Goal: Information Seeking & Learning: Learn about a topic

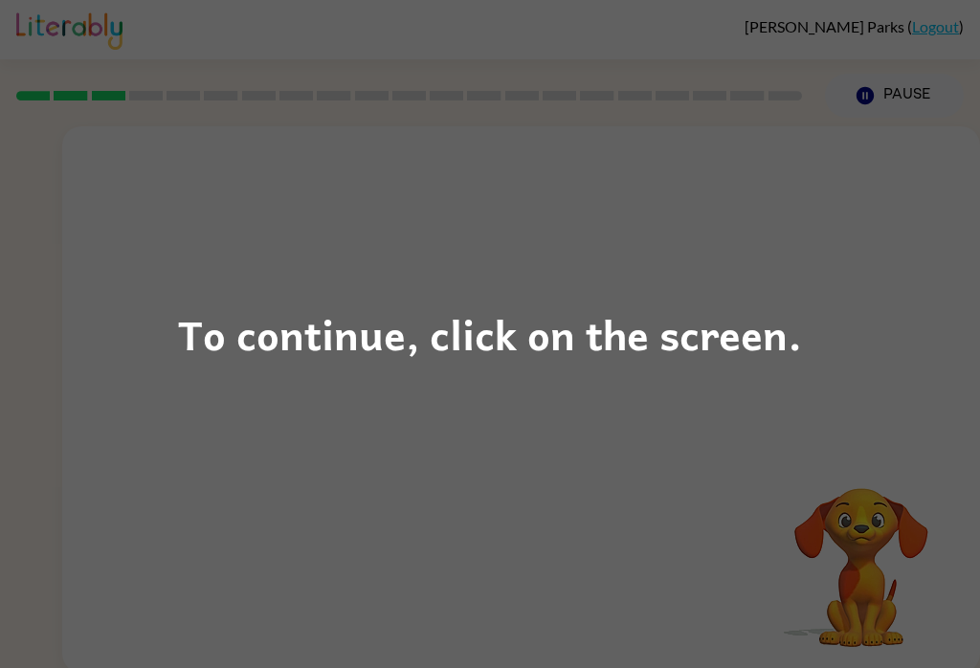
scroll to position [30, 0]
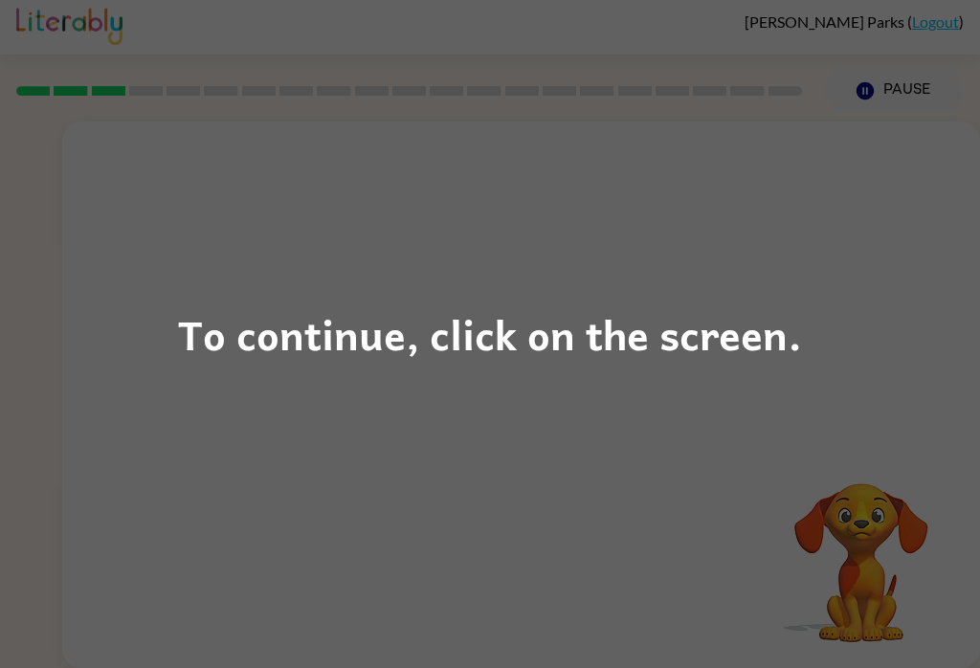
click at [546, 338] on div "To continue, click on the screen." at bounding box center [490, 333] width 624 height 65
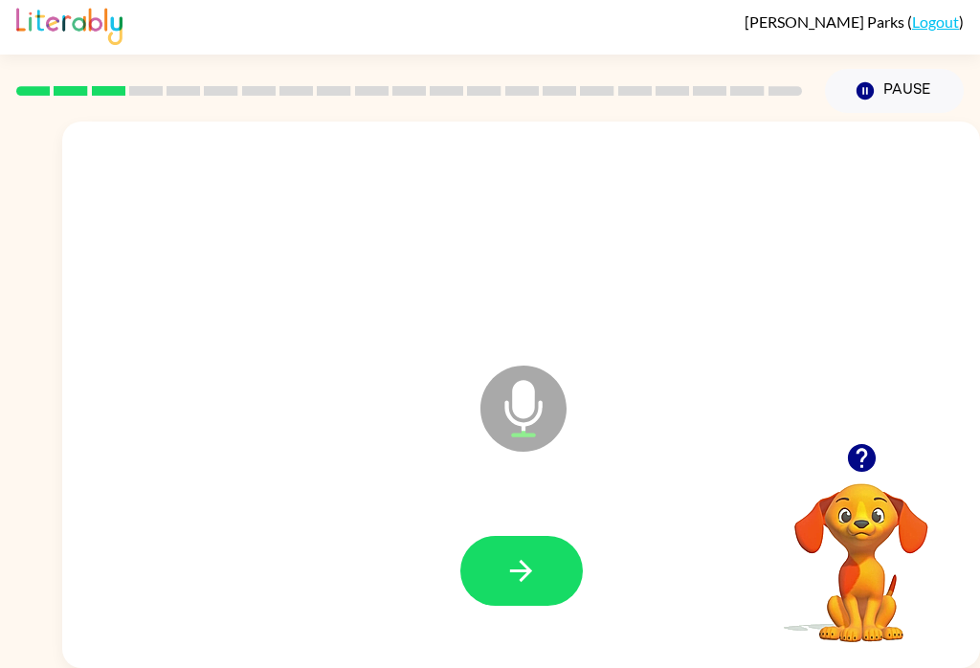
click at [499, 536] on button "button" at bounding box center [521, 571] width 122 height 70
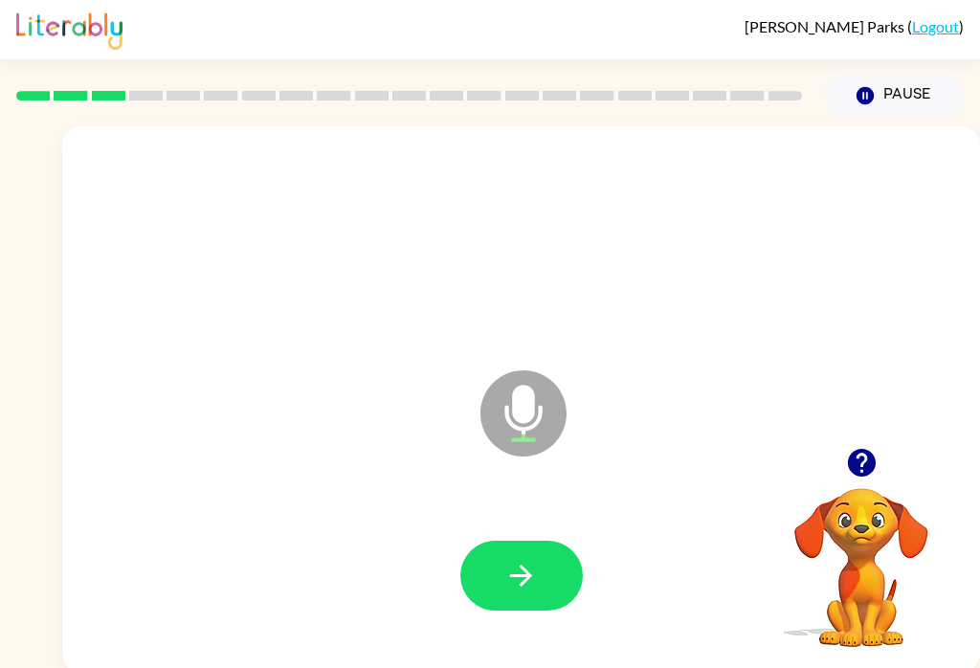
click at [503, 552] on button "button" at bounding box center [521, 576] width 122 height 70
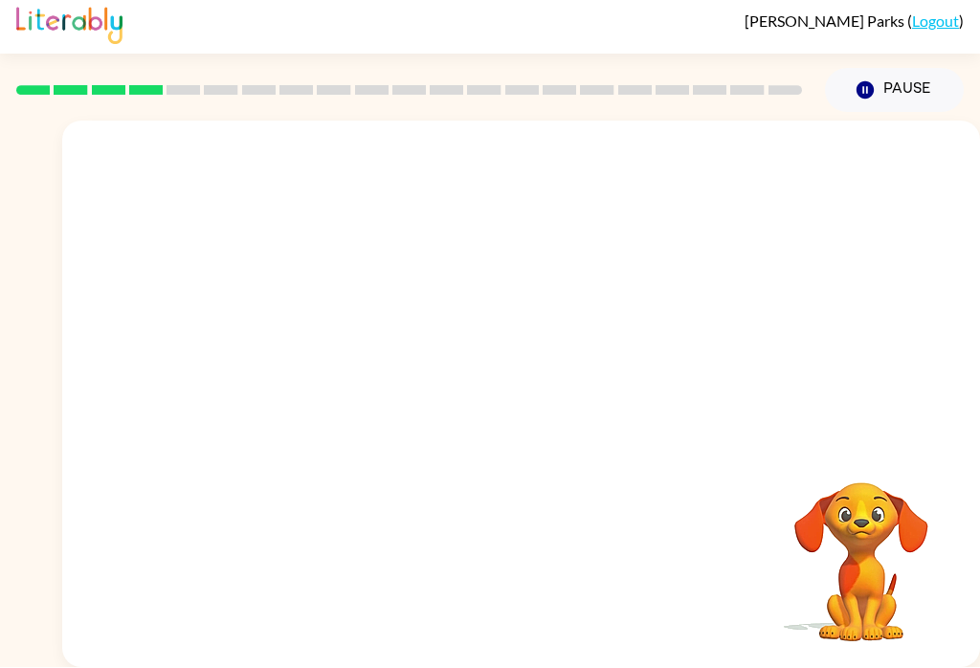
scroll to position [30, 0]
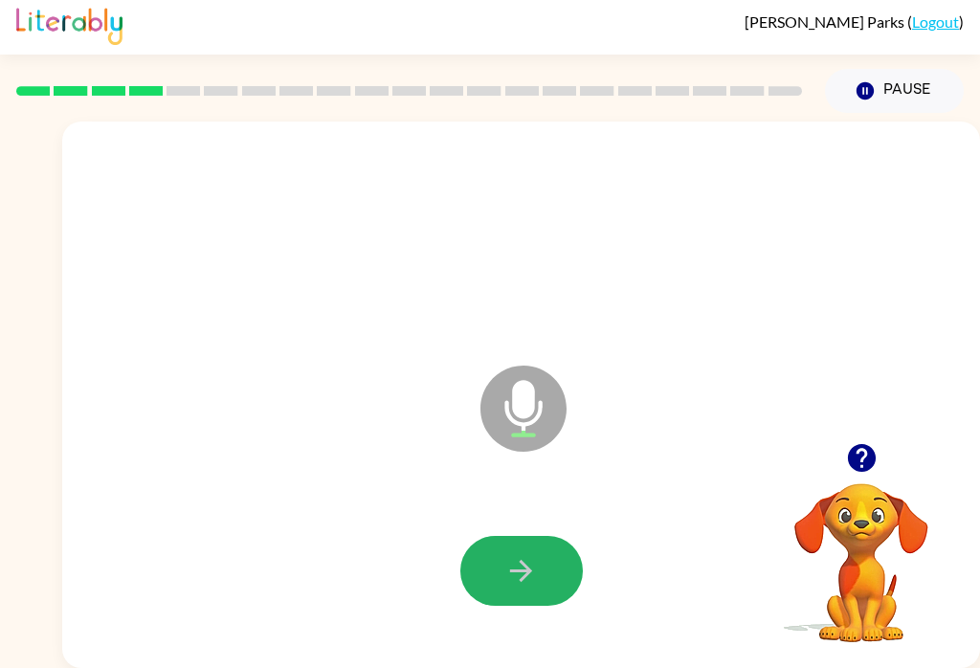
click at [499, 564] on button "button" at bounding box center [521, 571] width 122 height 70
click at [501, 536] on button "button" at bounding box center [521, 571] width 122 height 70
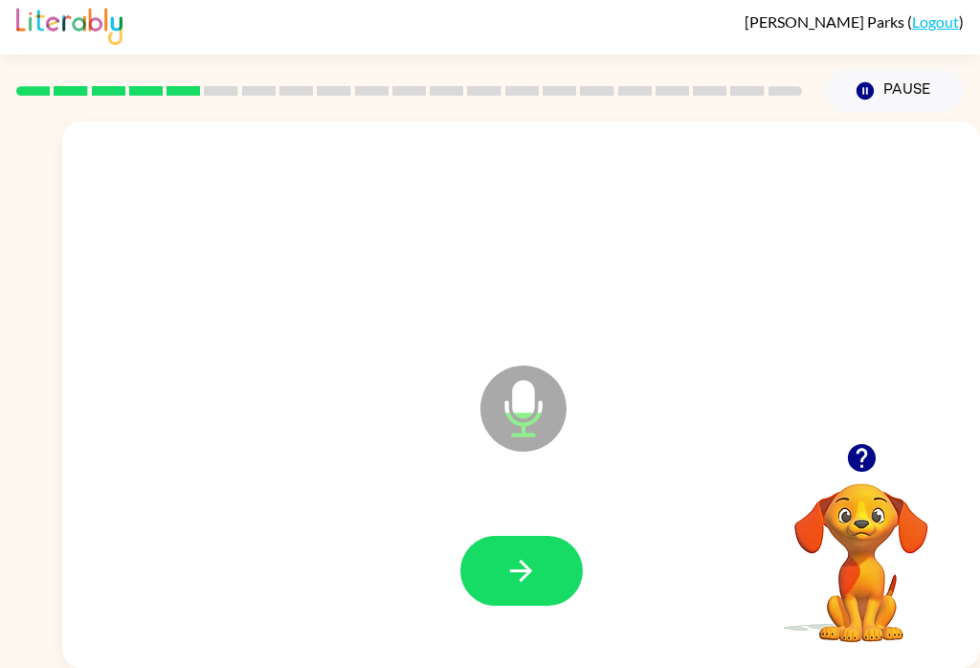
click at [523, 554] on icon "button" at bounding box center [520, 570] width 33 height 33
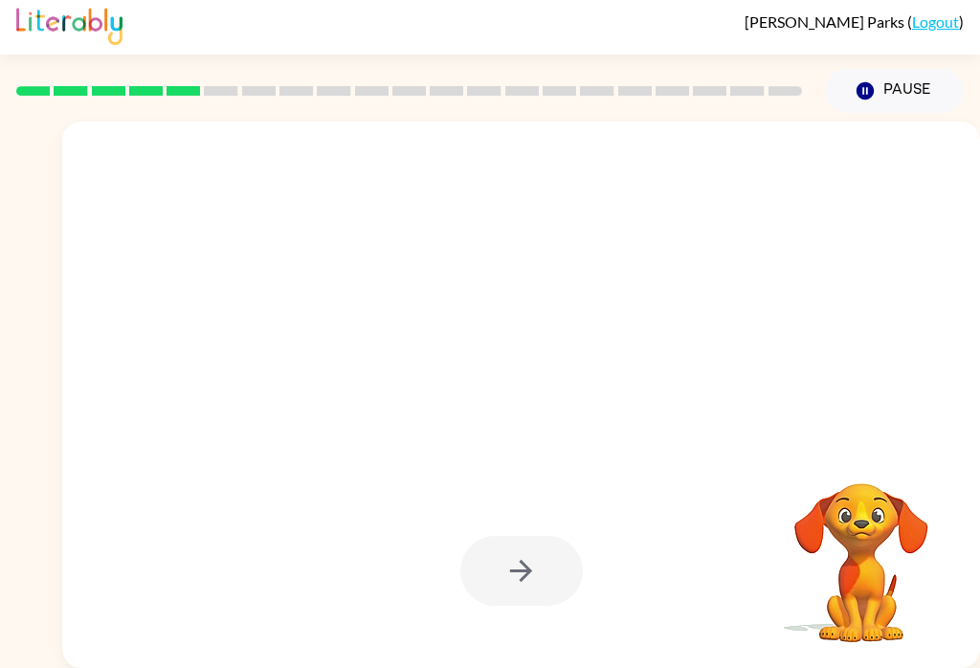
click at [492, 557] on div at bounding box center [521, 571] width 122 height 70
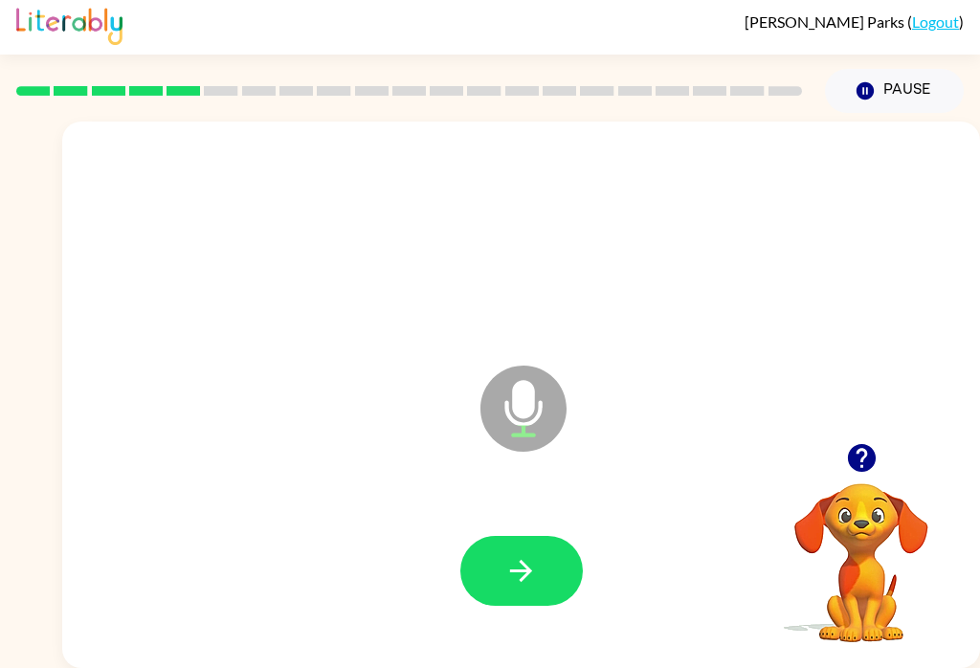
scroll to position [0, 0]
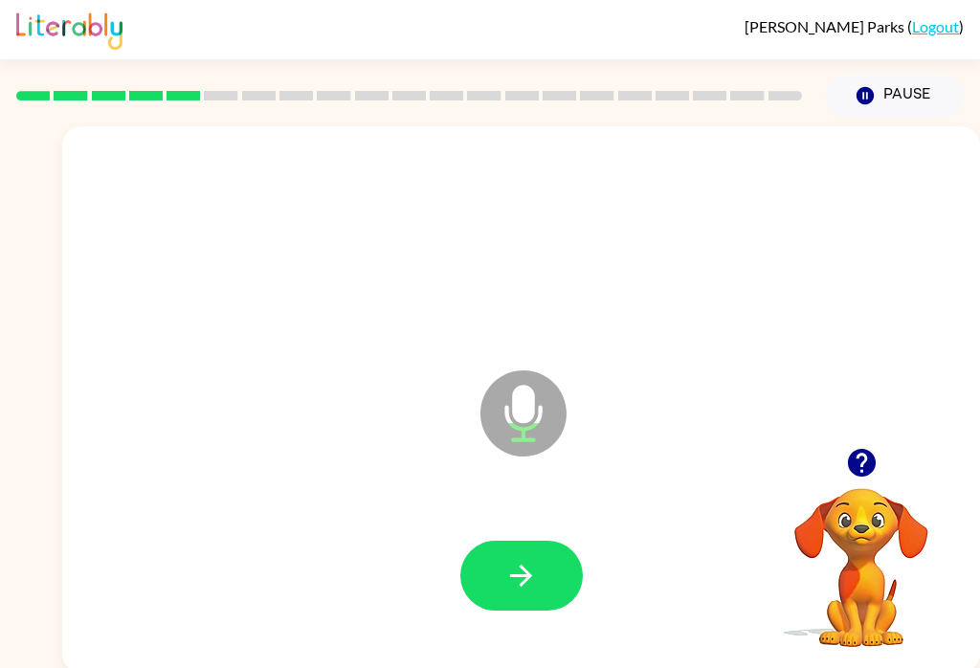
click at [533, 593] on button "button" at bounding box center [521, 576] width 122 height 70
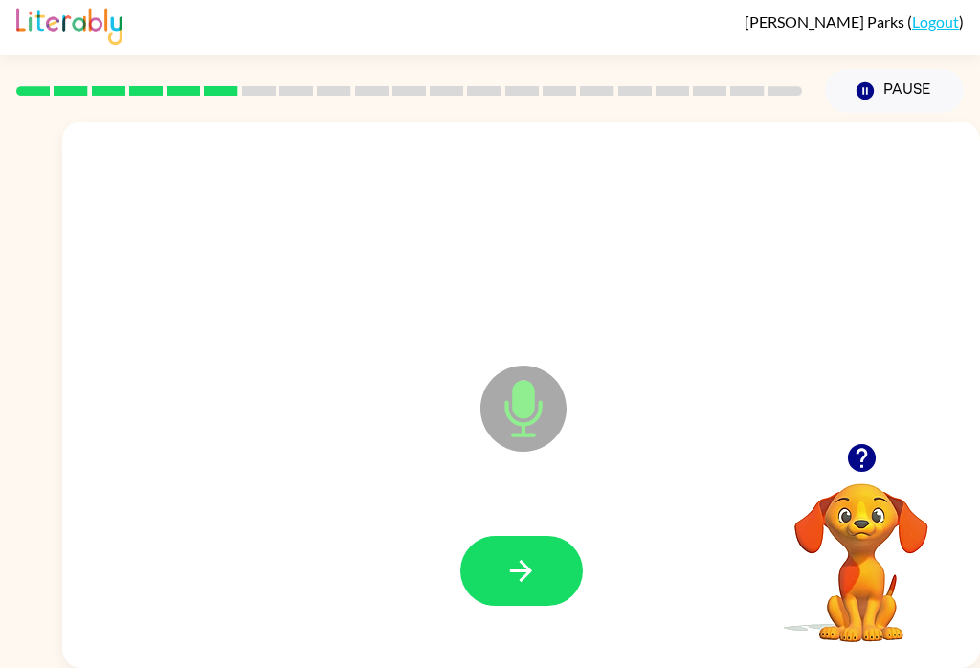
scroll to position [29, 0]
click at [488, 545] on button "button" at bounding box center [521, 571] width 122 height 70
click at [500, 547] on button "button" at bounding box center [521, 571] width 122 height 70
click at [530, 554] on icon "button" at bounding box center [520, 570] width 33 height 33
click at [477, 542] on button "button" at bounding box center [521, 571] width 122 height 70
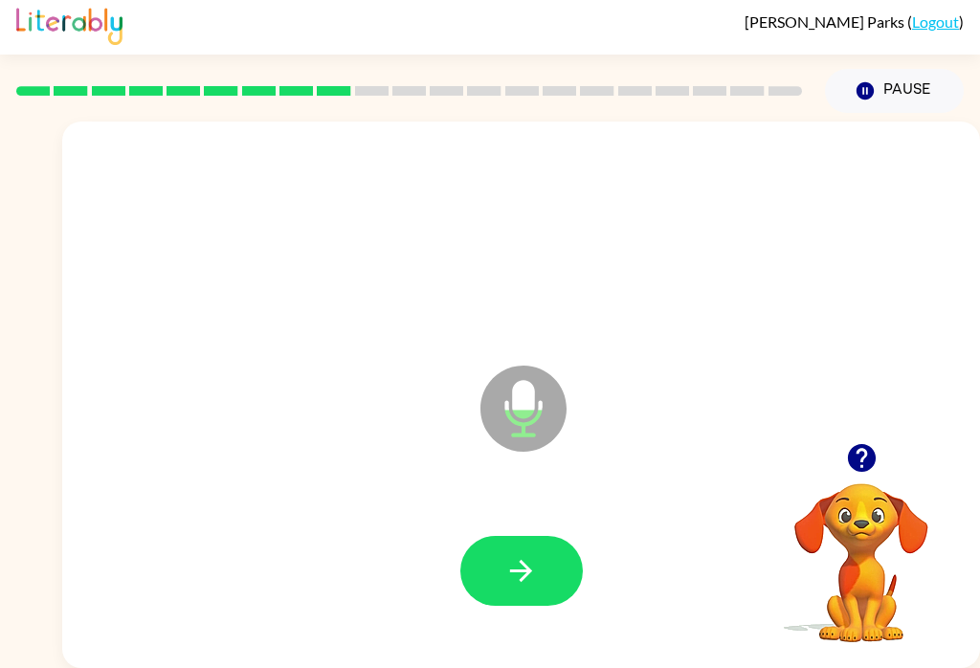
click at [539, 547] on button "button" at bounding box center [521, 571] width 122 height 70
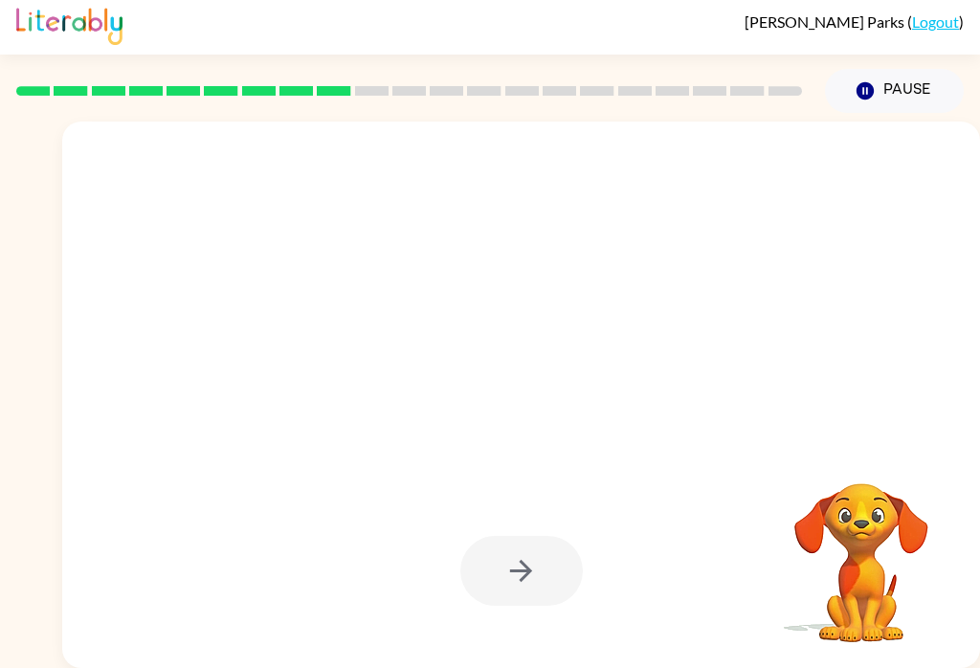
click at [544, 566] on div at bounding box center [521, 571] width 122 height 70
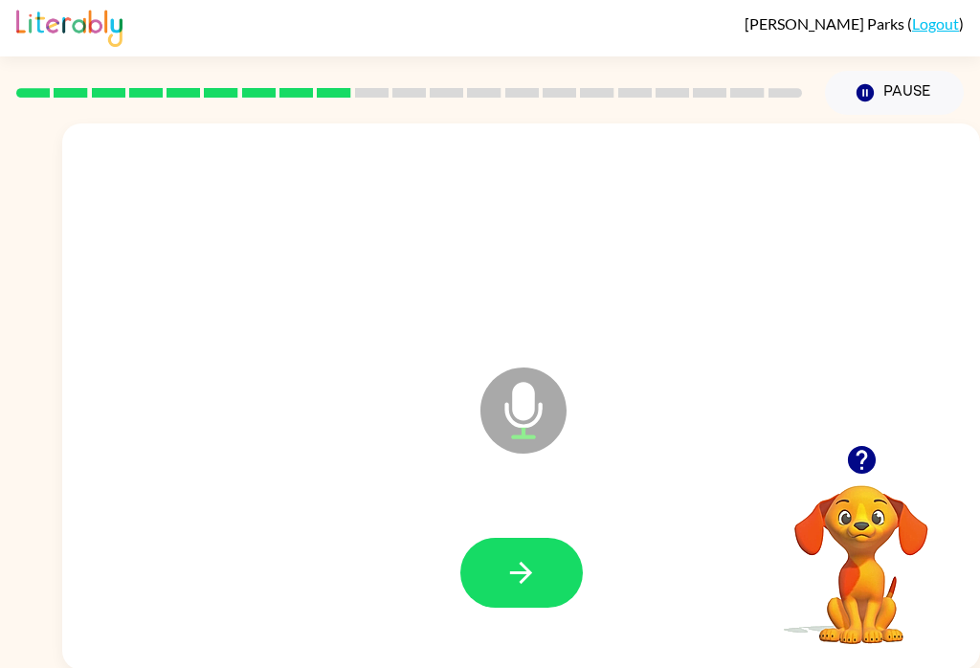
scroll to position [30, 0]
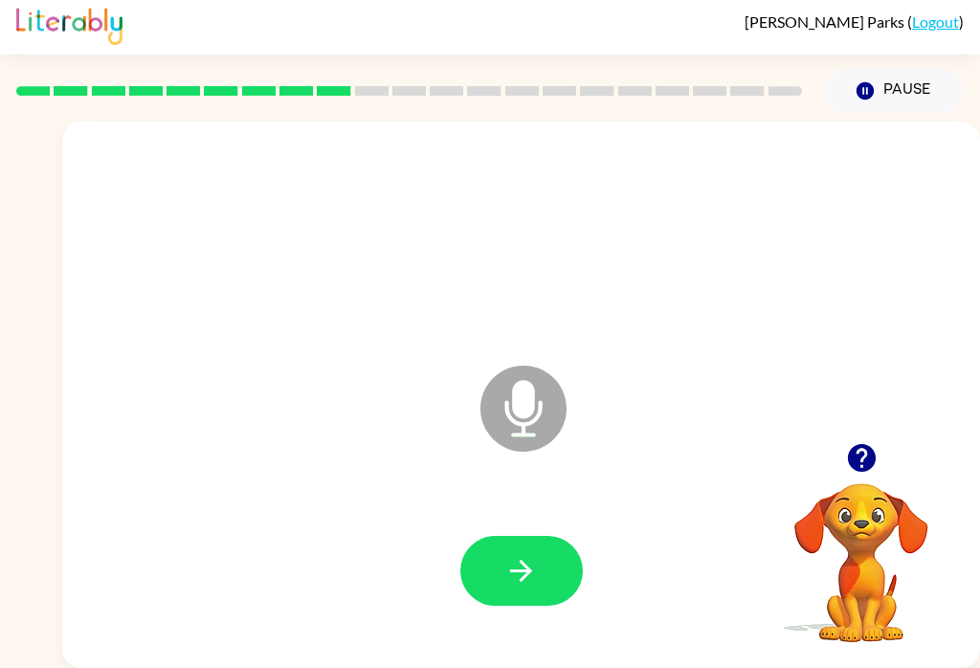
click at [534, 555] on icon "button" at bounding box center [520, 570] width 33 height 33
click at [511, 554] on icon "button" at bounding box center [520, 570] width 33 height 33
click at [530, 578] on button "button" at bounding box center [521, 571] width 122 height 70
click at [515, 554] on icon "button" at bounding box center [520, 570] width 33 height 33
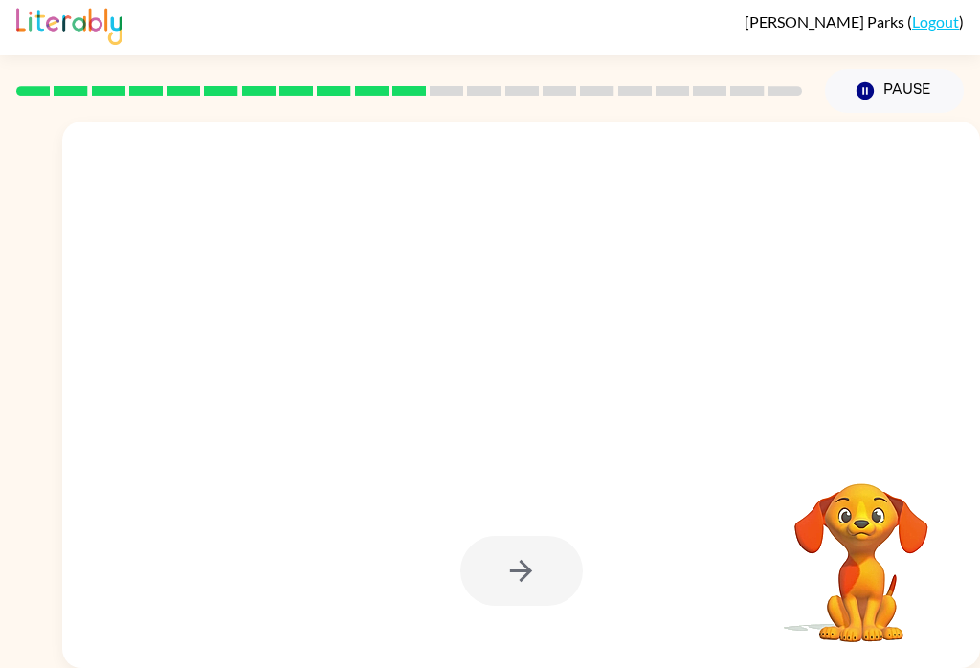
click at [577, 555] on div at bounding box center [521, 571] width 122 height 70
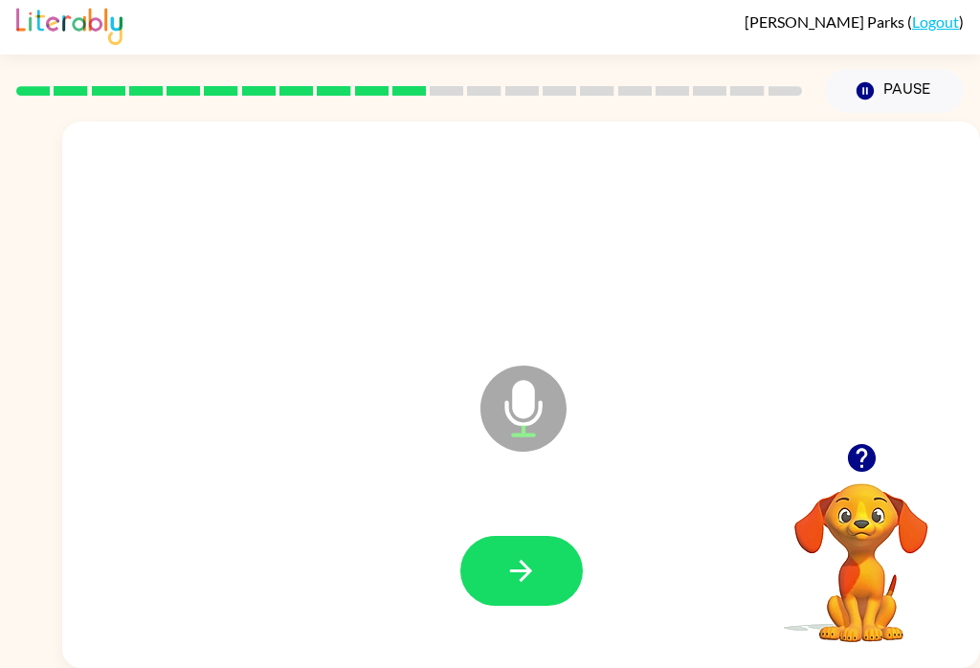
click at [530, 554] on icon "button" at bounding box center [520, 570] width 33 height 33
click at [561, 542] on button "button" at bounding box center [521, 571] width 122 height 70
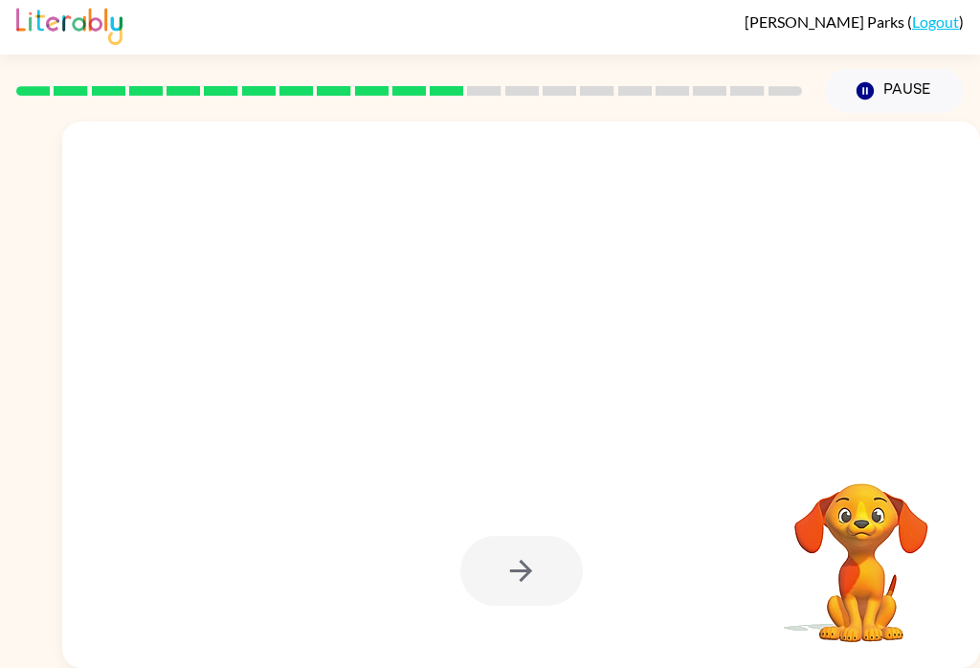
click at [549, 580] on div at bounding box center [521, 571] width 122 height 70
click at [536, 540] on div at bounding box center [521, 571] width 122 height 70
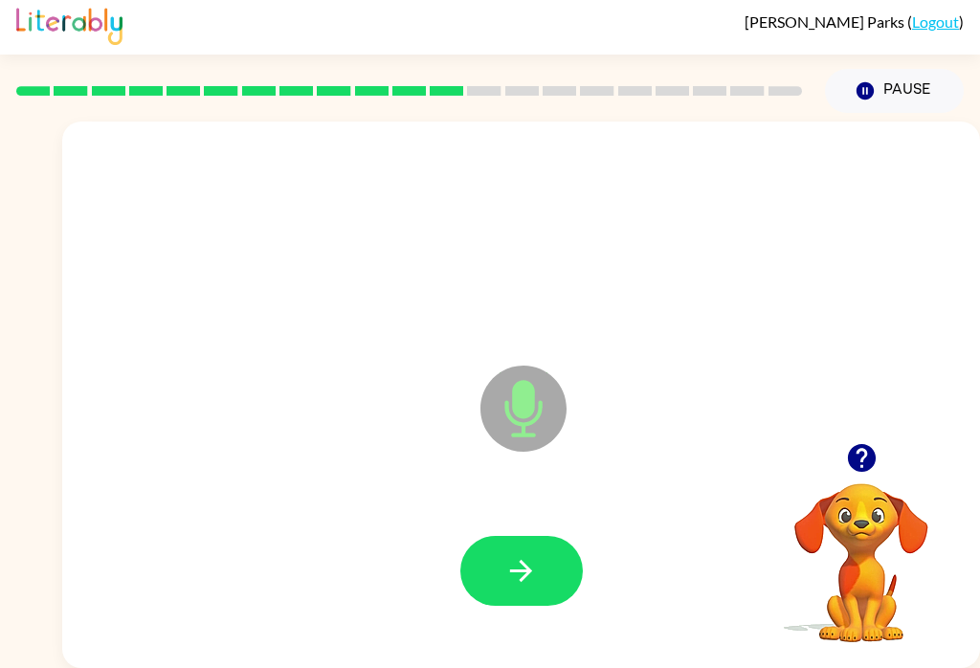
click at [535, 554] on icon "button" at bounding box center [520, 570] width 33 height 33
click at [521, 554] on icon "button" at bounding box center [520, 570] width 33 height 33
click at [571, 547] on button "button" at bounding box center [521, 571] width 122 height 70
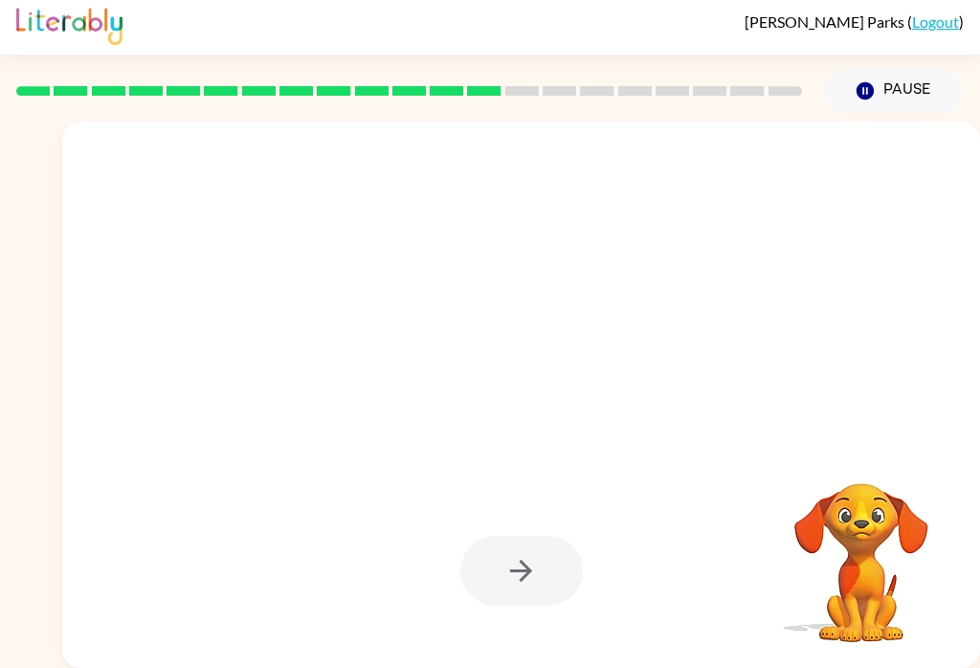
click at [561, 560] on div at bounding box center [521, 571] width 122 height 70
click at [520, 552] on div at bounding box center [521, 571] width 122 height 70
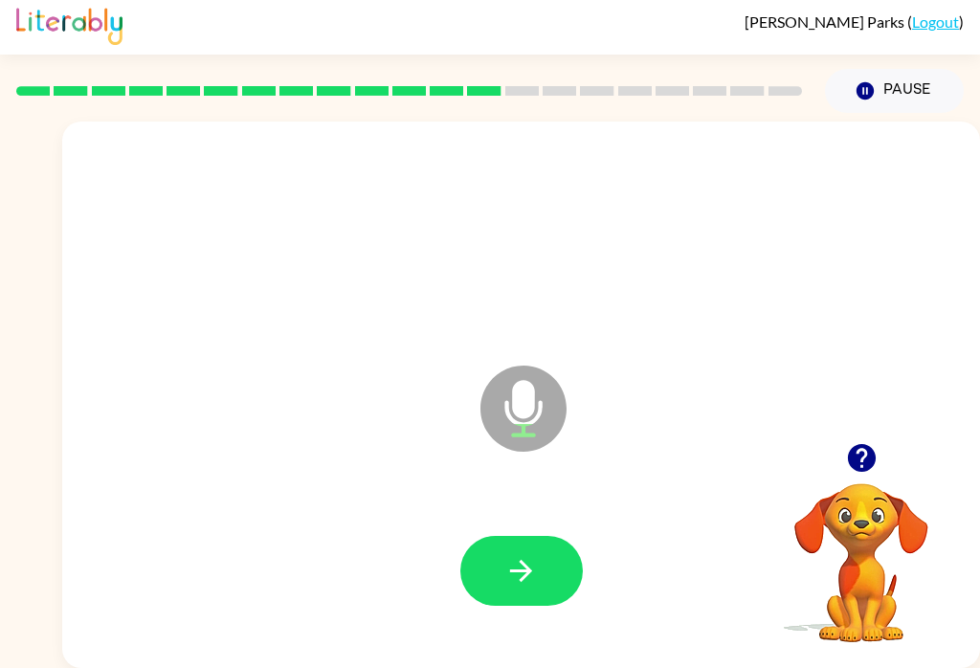
click at [535, 554] on icon "button" at bounding box center [520, 570] width 33 height 33
click at [502, 536] on button "button" at bounding box center [521, 571] width 122 height 70
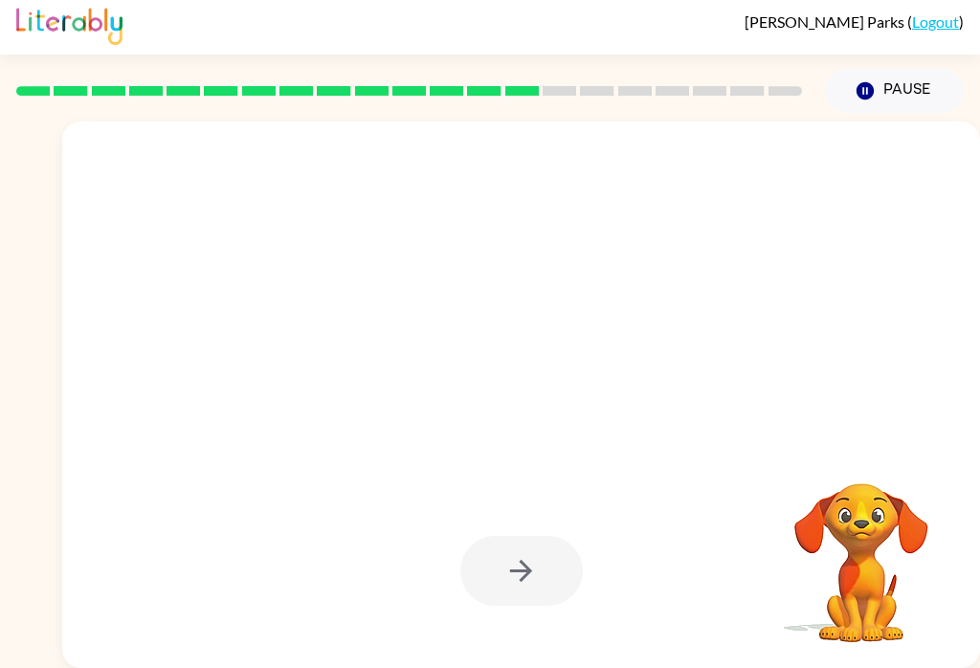
click at [534, 580] on div at bounding box center [521, 571] width 122 height 70
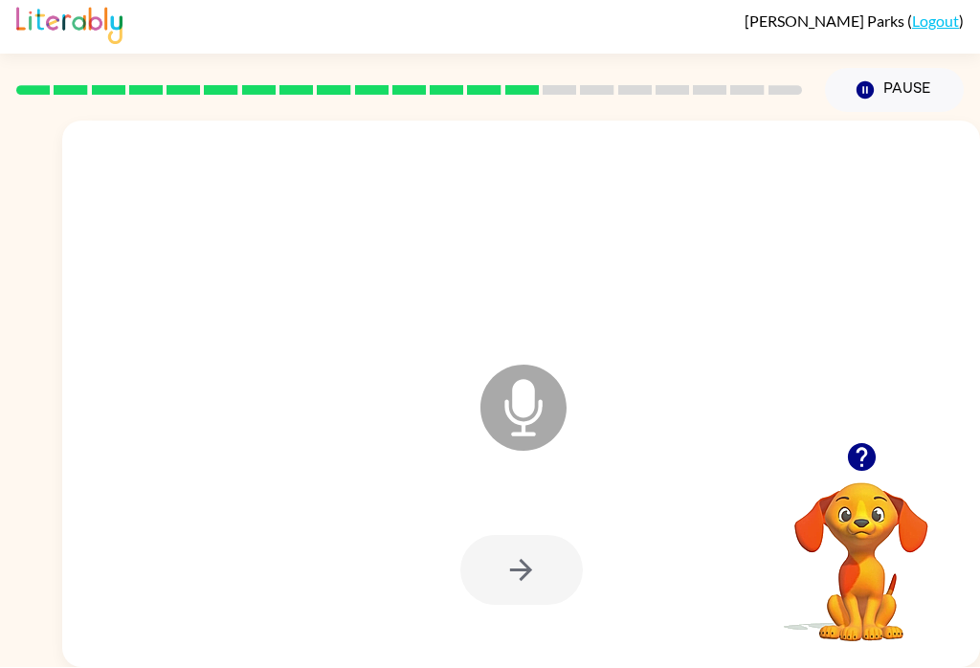
scroll to position [29, 0]
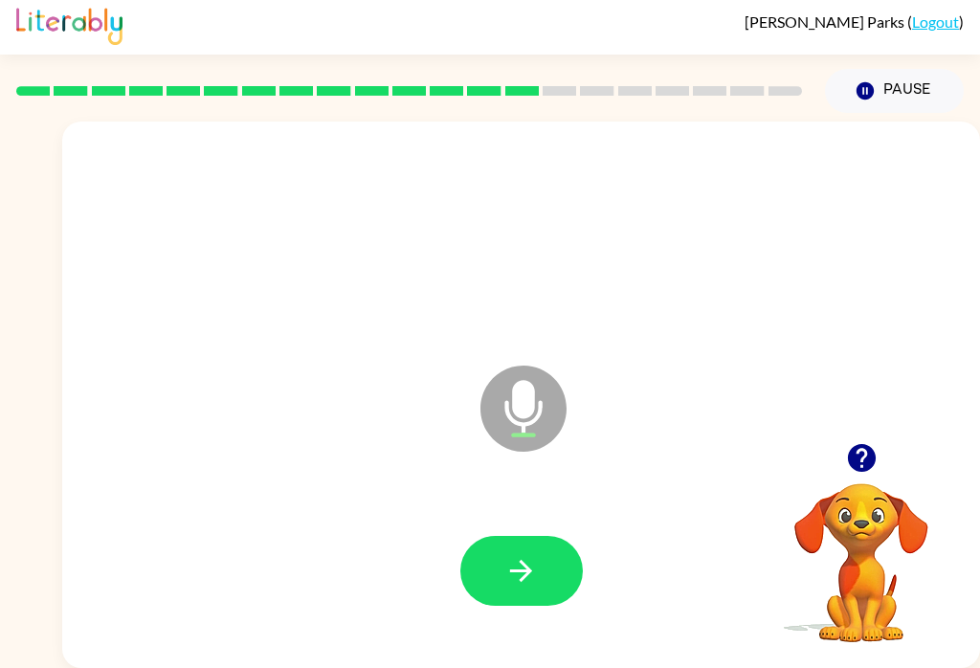
click at [521, 536] on button "button" at bounding box center [521, 571] width 122 height 70
click at [506, 536] on button "button" at bounding box center [521, 571] width 122 height 70
click at [549, 548] on button "button" at bounding box center [521, 571] width 122 height 70
click at [544, 579] on button "button" at bounding box center [521, 571] width 122 height 70
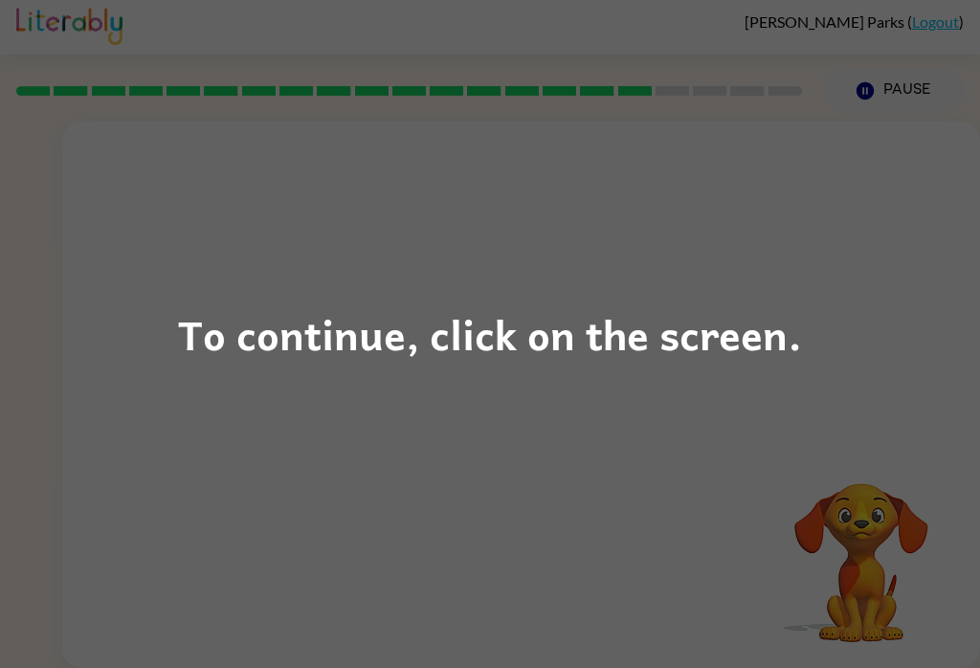
click at [714, 340] on div "To continue, click on the screen." at bounding box center [490, 333] width 624 height 65
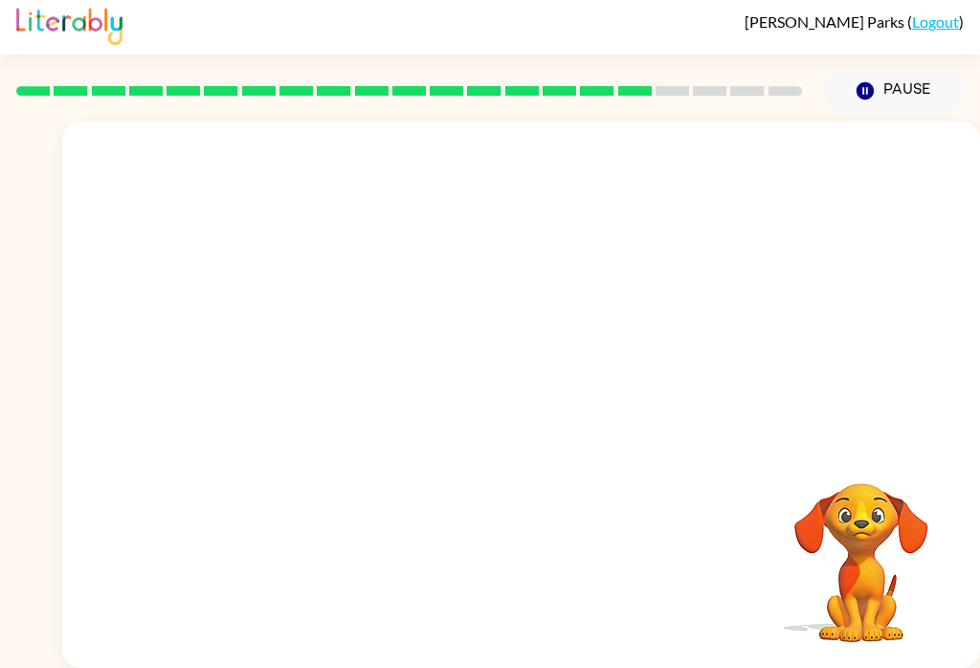
click at [710, 323] on div at bounding box center [521, 283] width 918 height 322
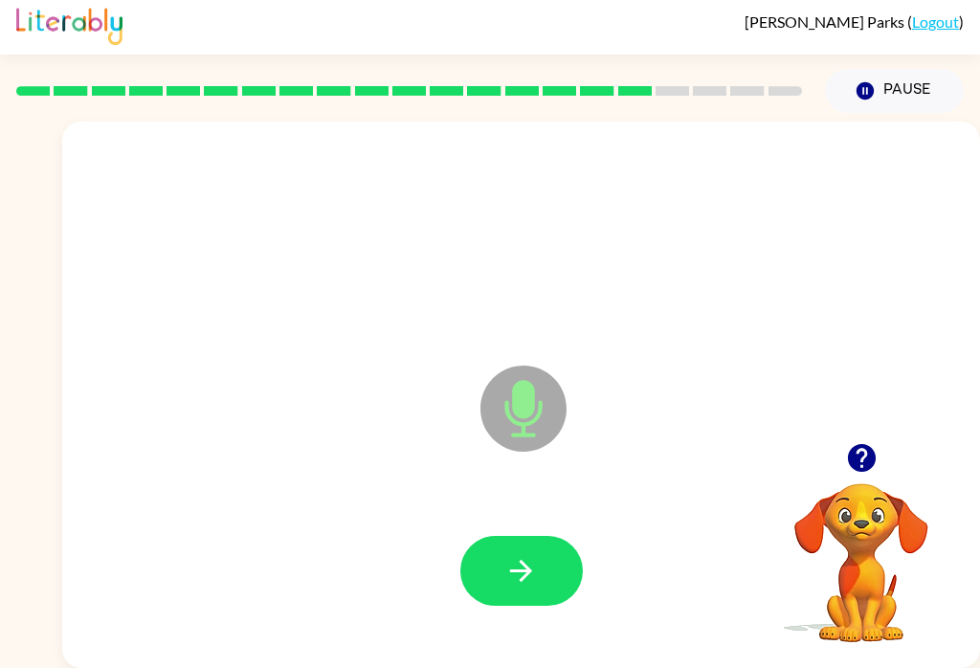
click at [529, 558] on icon "button" at bounding box center [520, 570] width 33 height 33
click at [562, 563] on button "button" at bounding box center [521, 571] width 122 height 70
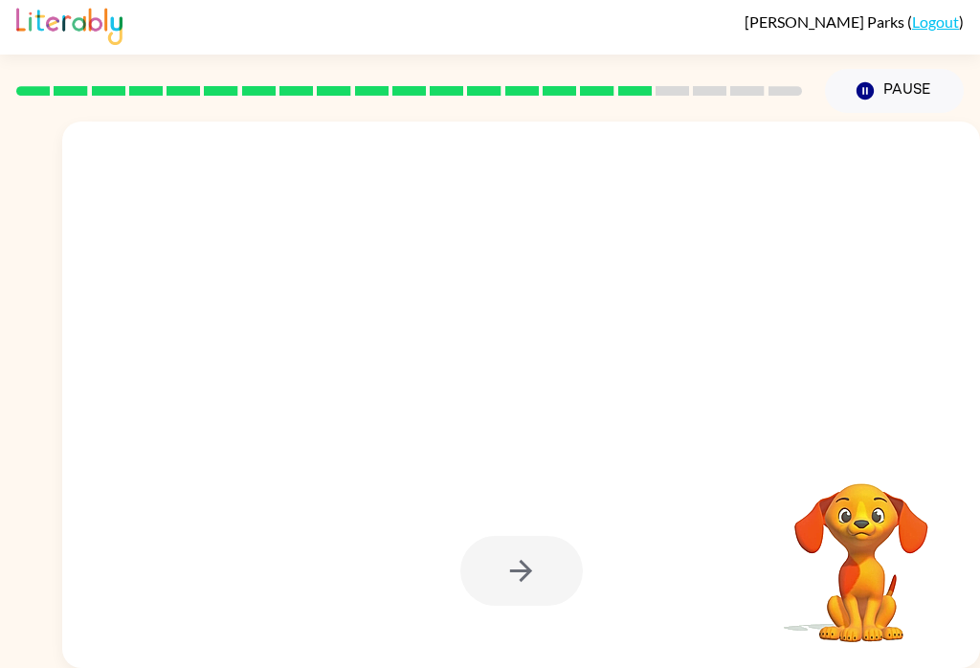
click at [550, 554] on div at bounding box center [521, 571] width 122 height 70
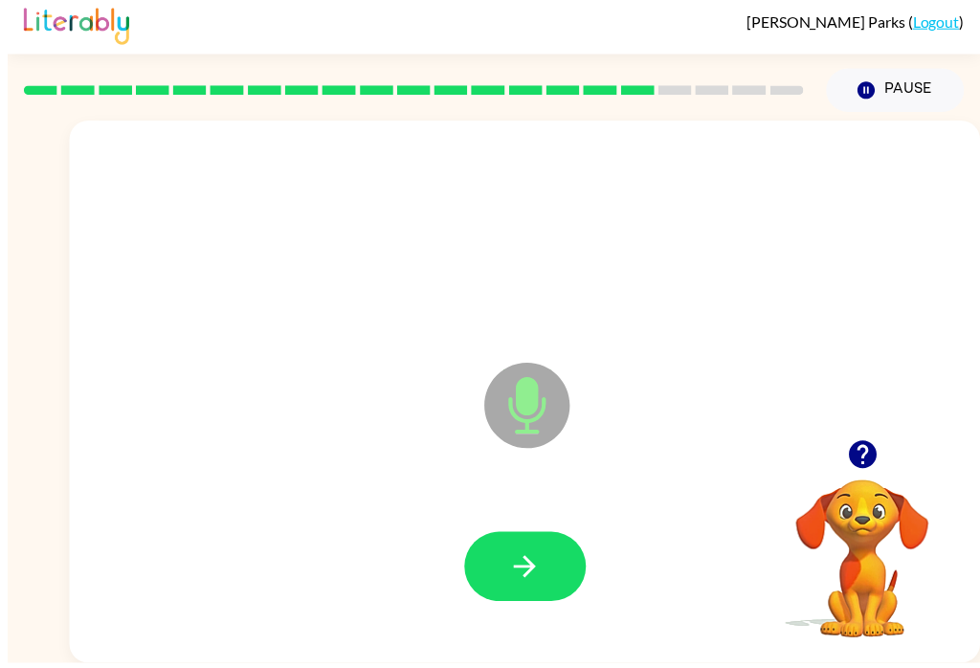
scroll to position [23, 0]
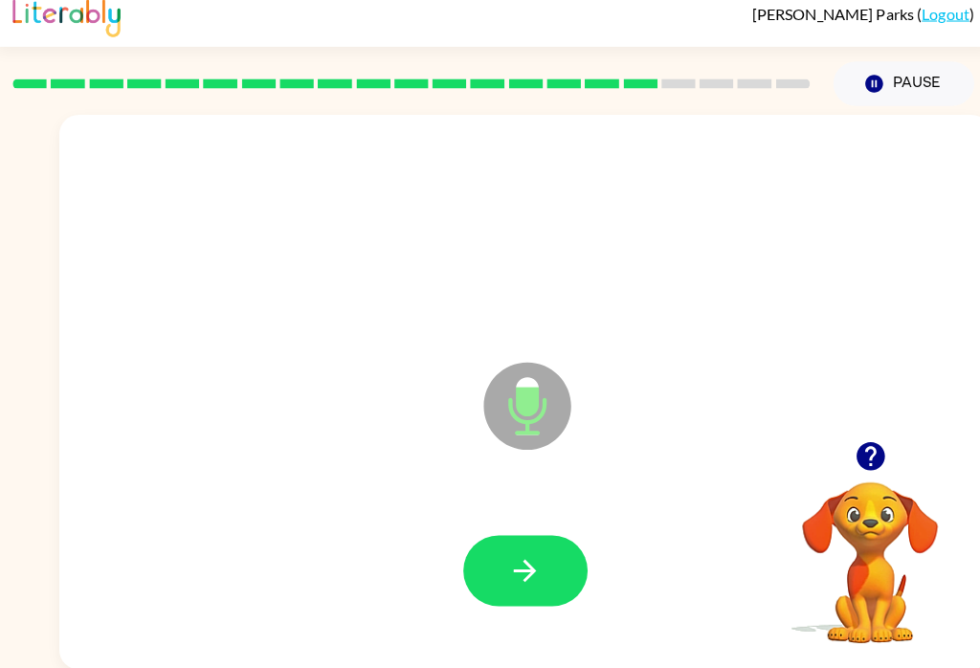
click at [539, 542] on button "button" at bounding box center [521, 571] width 122 height 70
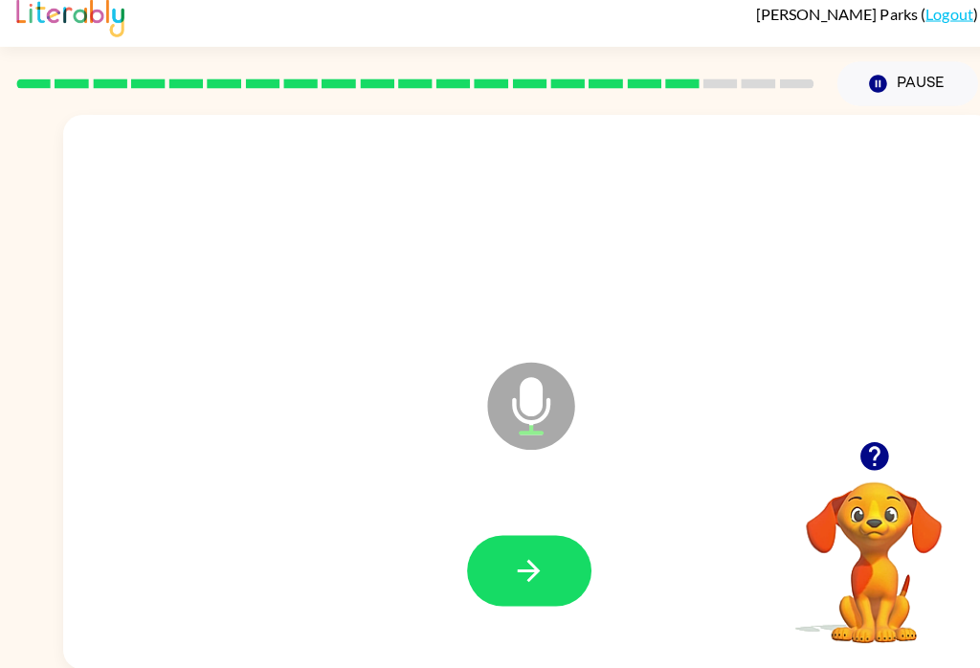
click at [490, 573] on button "button" at bounding box center [521, 571] width 122 height 70
click at [540, 536] on button "button" at bounding box center [521, 571] width 122 height 70
click at [530, 554] on icon "button" at bounding box center [520, 570] width 33 height 33
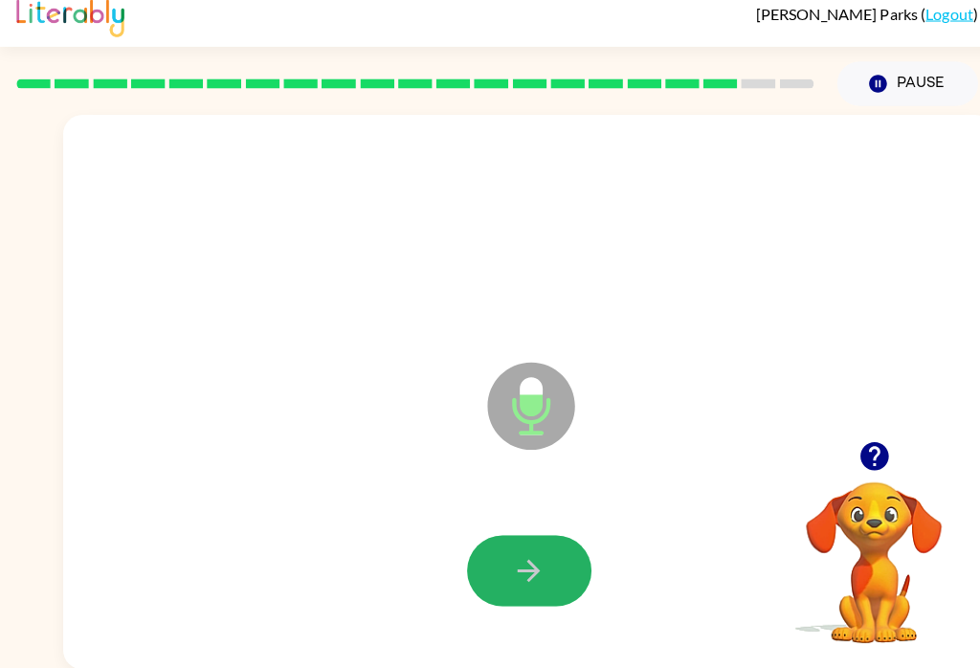
click at [515, 536] on button "button" at bounding box center [521, 571] width 122 height 70
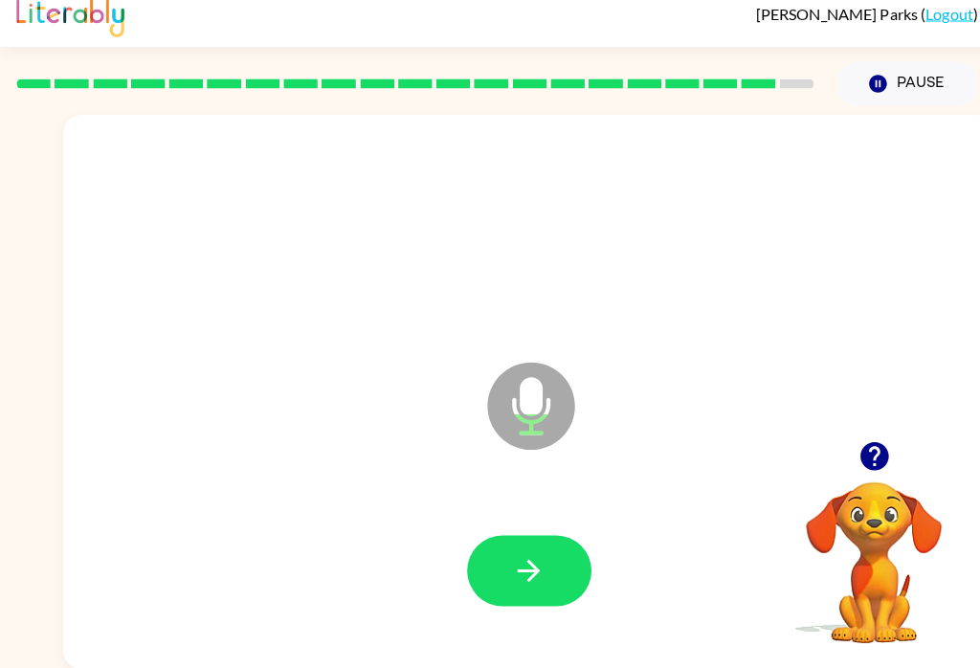
click at [562, 575] on button "button" at bounding box center [521, 571] width 122 height 70
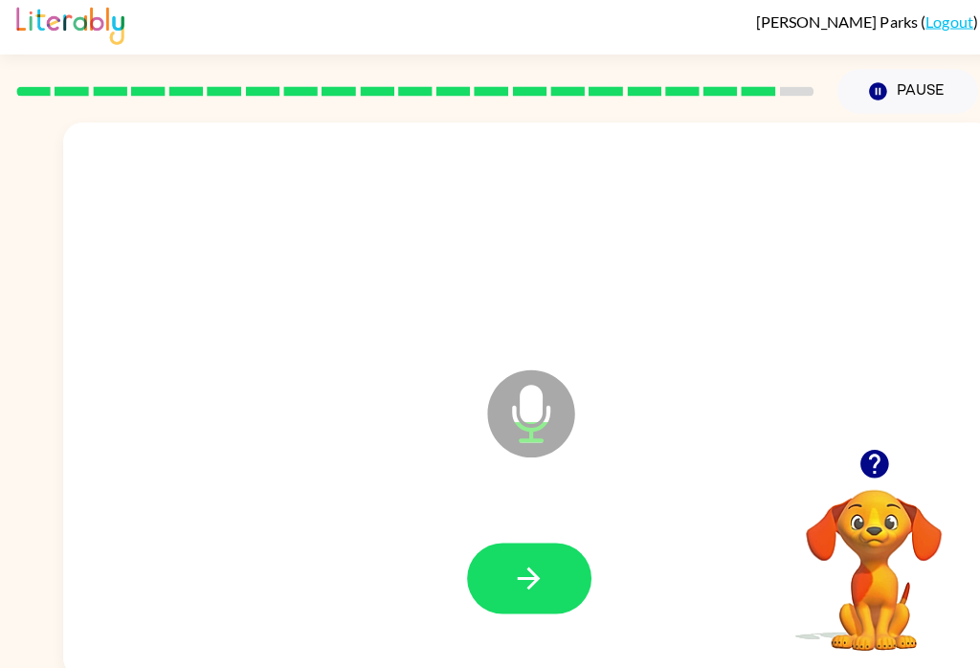
scroll to position [10, 0]
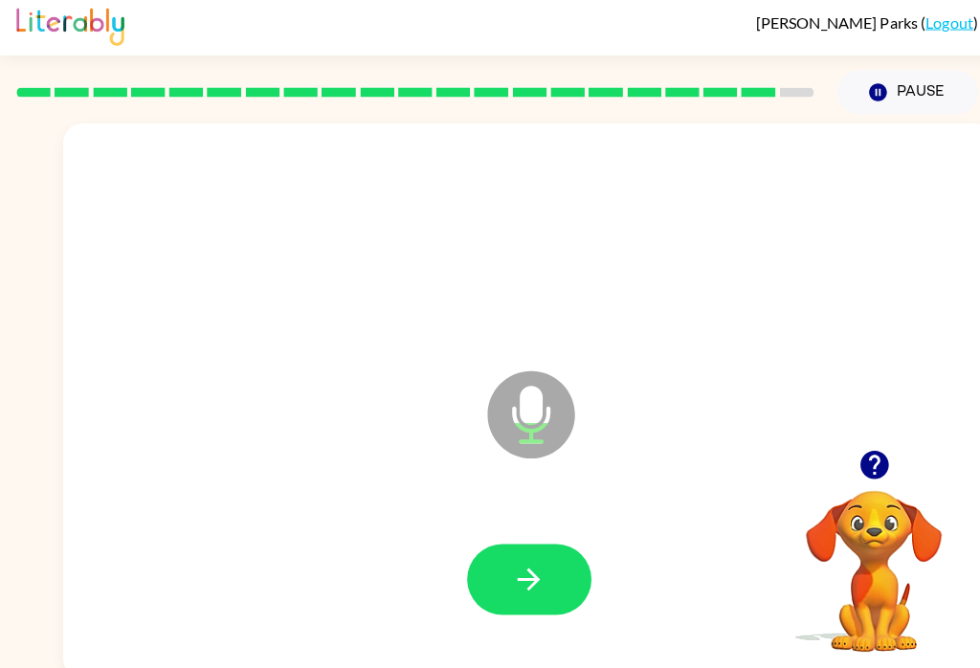
click at [552, 550] on button "button" at bounding box center [521, 571] width 122 height 70
click at [530, 571] on icon "button" at bounding box center [520, 570] width 33 height 33
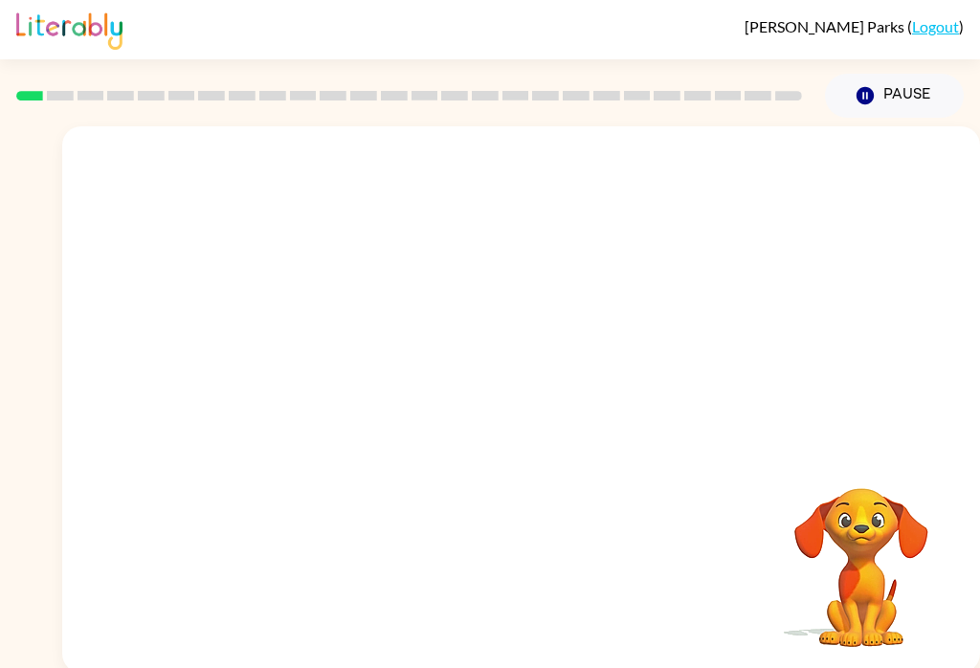
scroll to position [30, 0]
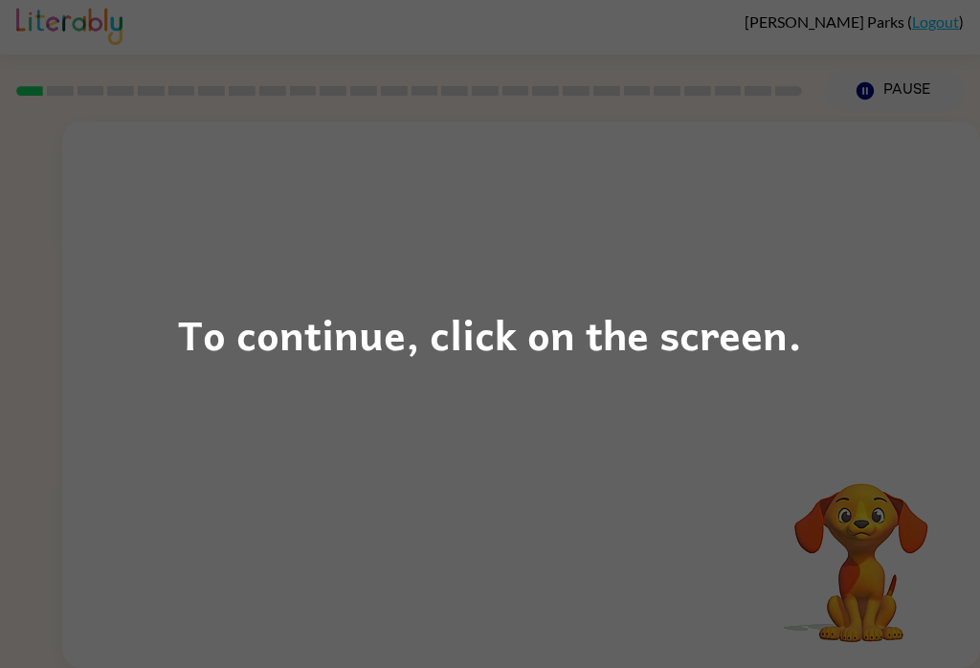
click at [407, 403] on div "To continue, click on the screen." at bounding box center [490, 334] width 980 height 668
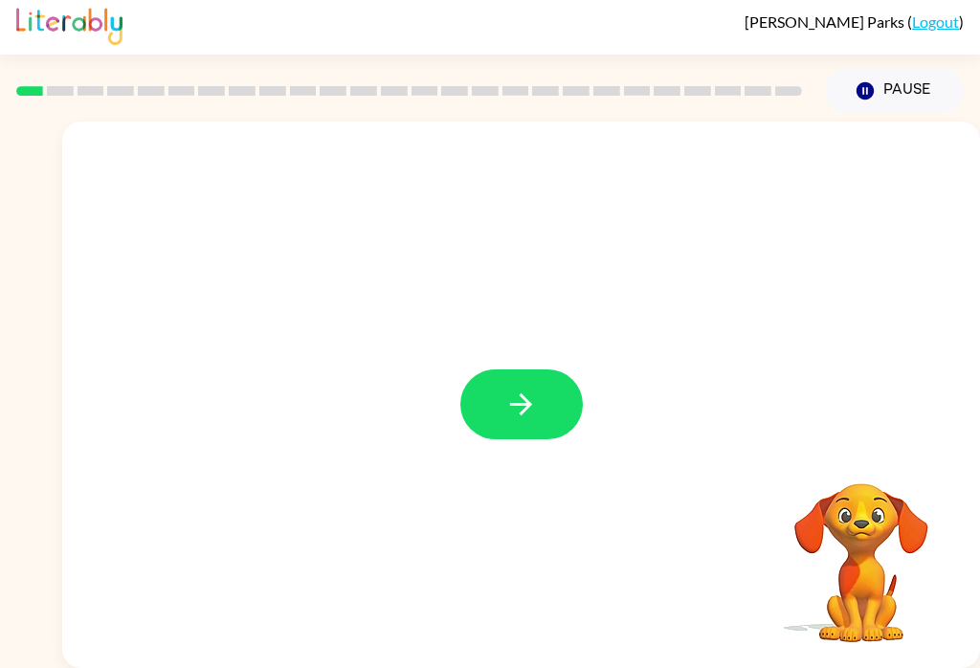
click at [537, 388] on icon "button" at bounding box center [520, 404] width 33 height 33
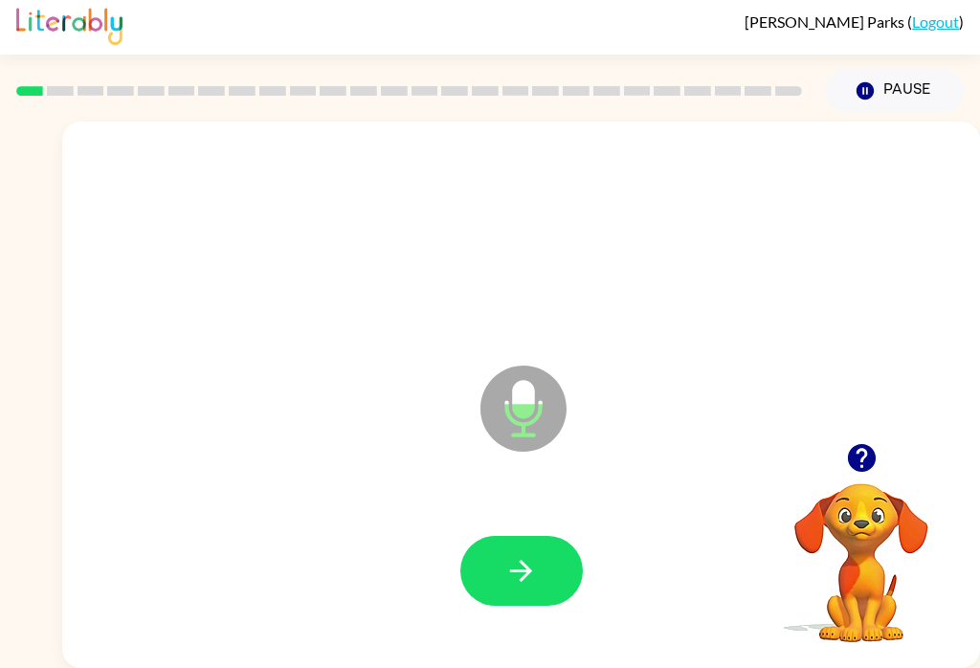
click at [543, 536] on button "button" at bounding box center [521, 571] width 122 height 70
click at [496, 556] on button "button" at bounding box center [521, 571] width 122 height 70
click at [522, 499] on div at bounding box center [520, 571] width 879 height 157
click at [514, 554] on icon "button" at bounding box center [520, 570] width 33 height 33
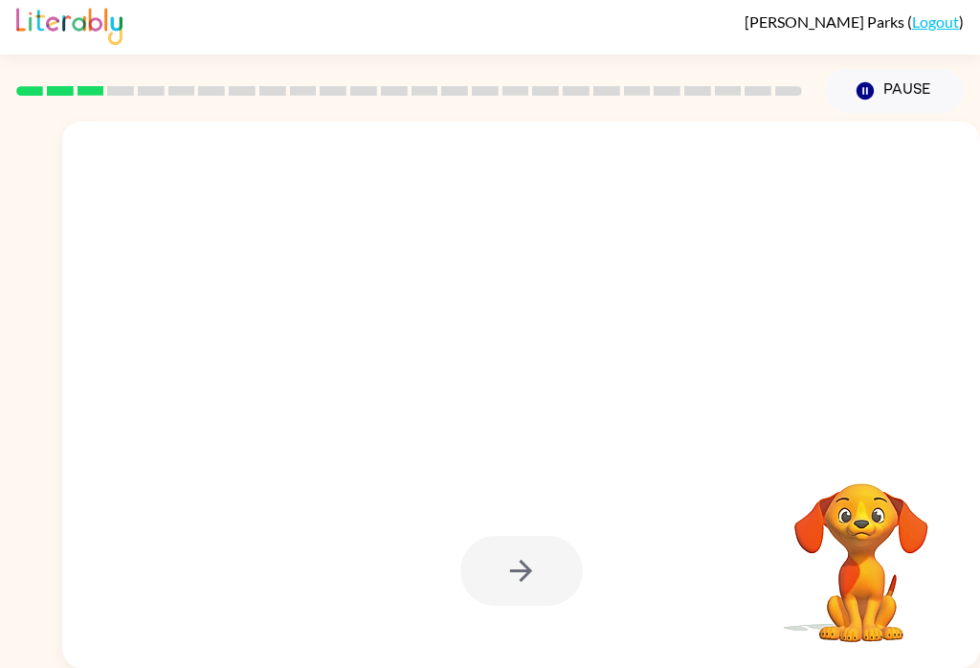
click at [487, 543] on div at bounding box center [521, 571] width 122 height 70
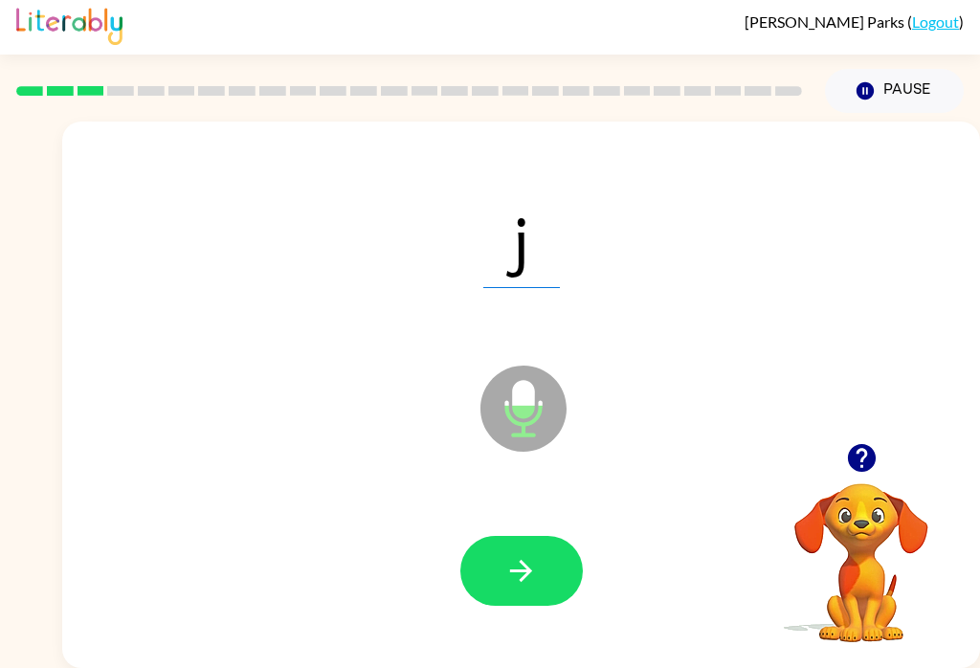
click at [488, 502] on div at bounding box center [520, 571] width 879 height 157
click at [530, 564] on button "button" at bounding box center [521, 571] width 122 height 70
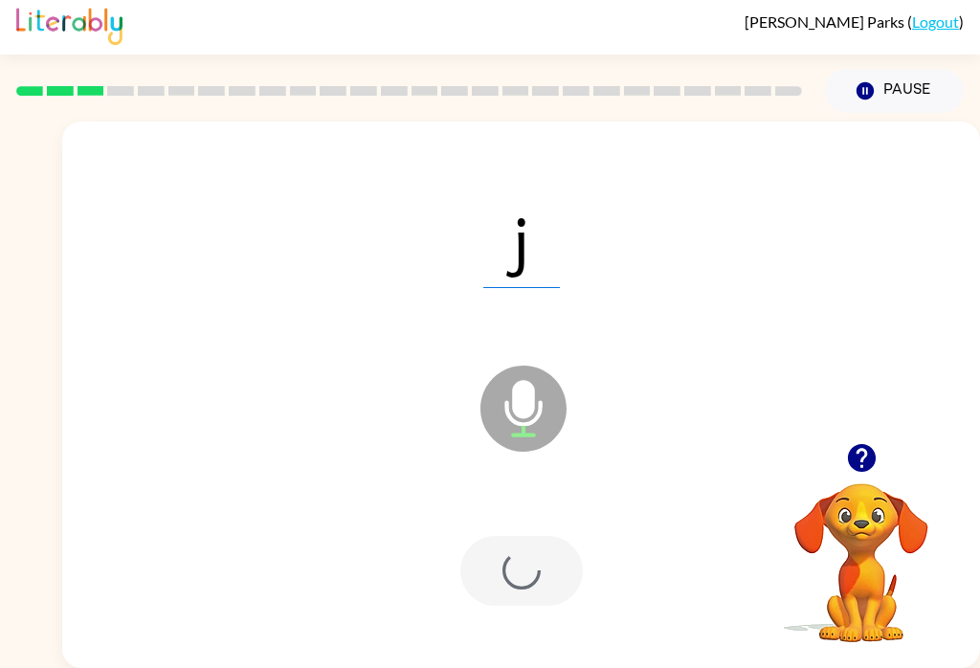
click at [530, 563] on div at bounding box center [521, 571] width 122 height 70
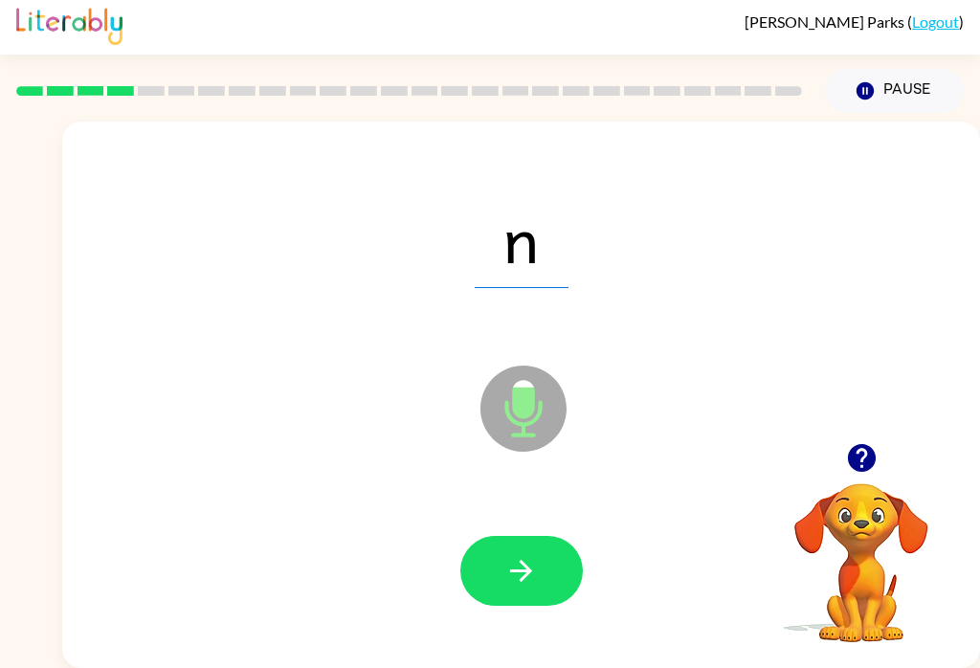
click at [497, 553] on button "button" at bounding box center [521, 571] width 122 height 70
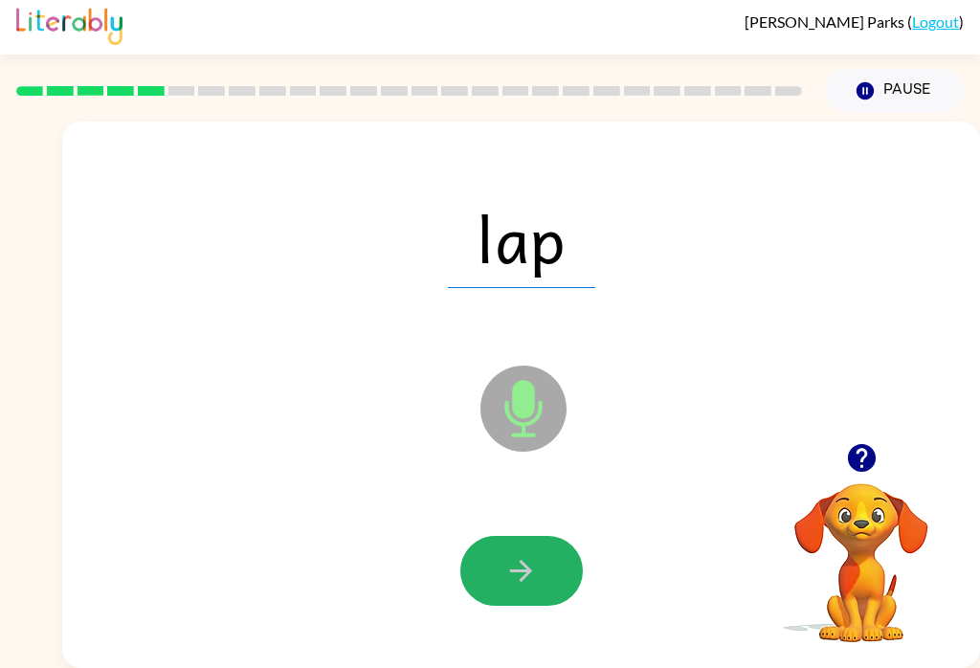
click at [515, 554] on icon "button" at bounding box center [520, 570] width 33 height 33
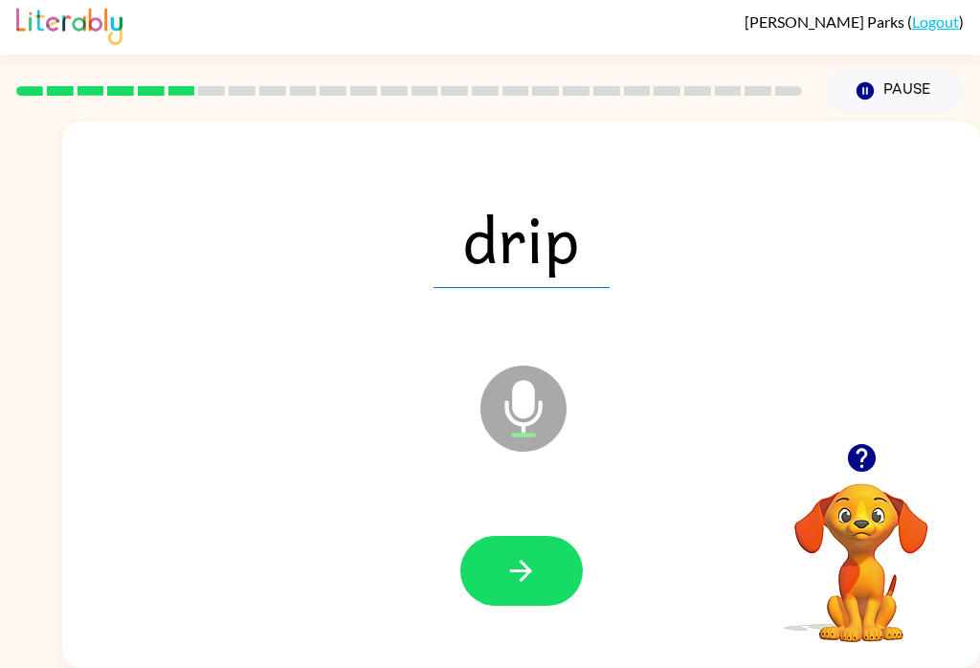
click at [526, 536] on button "button" at bounding box center [521, 571] width 122 height 70
click at [498, 536] on button "button" at bounding box center [521, 571] width 122 height 70
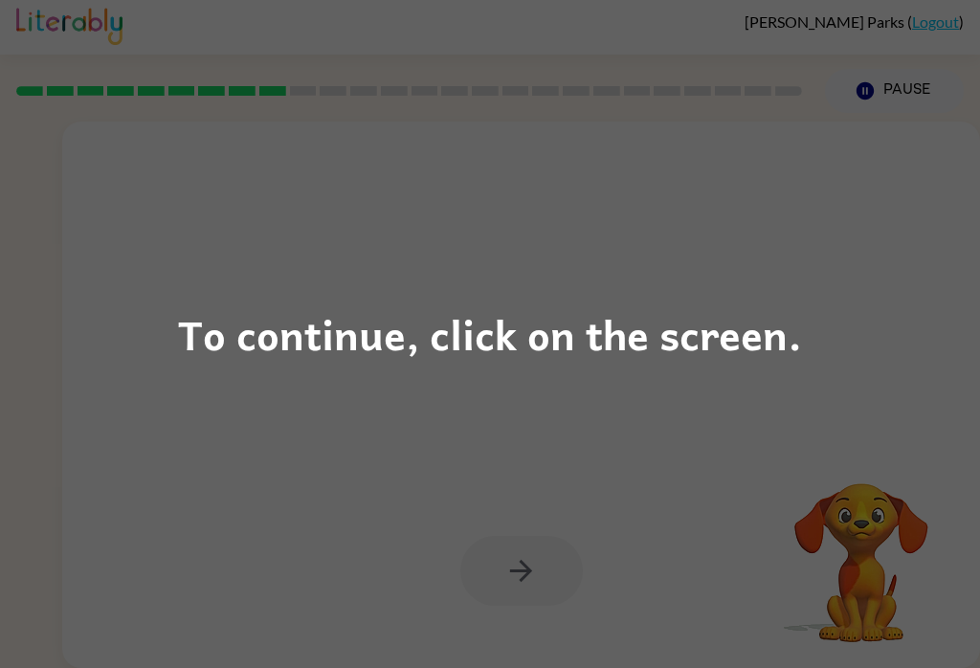
click at [390, 346] on div "To continue, click on the screen." at bounding box center [490, 333] width 624 height 65
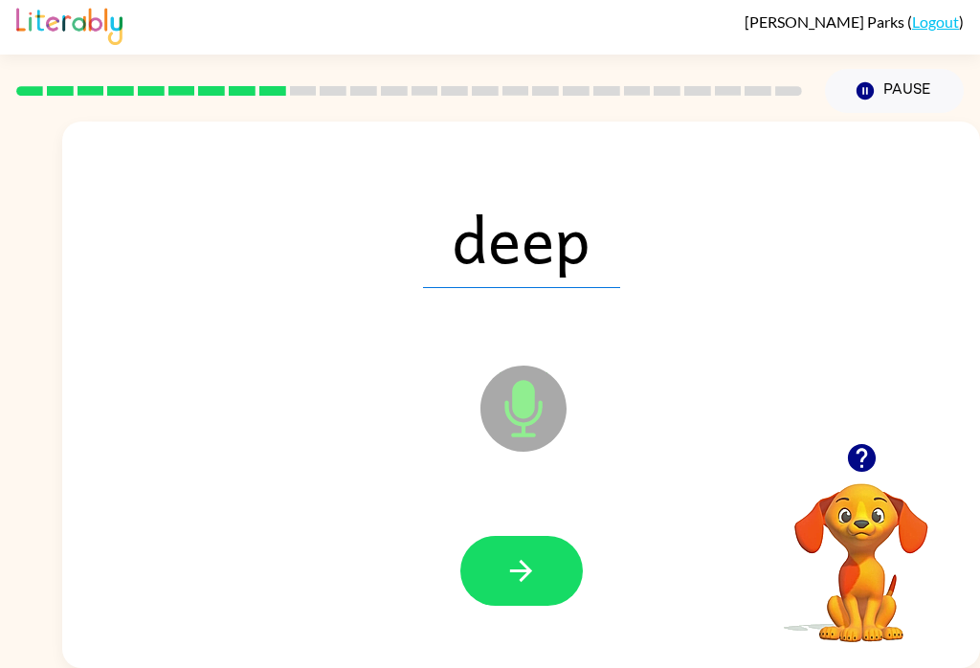
click at [483, 562] on button "button" at bounding box center [521, 571] width 122 height 70
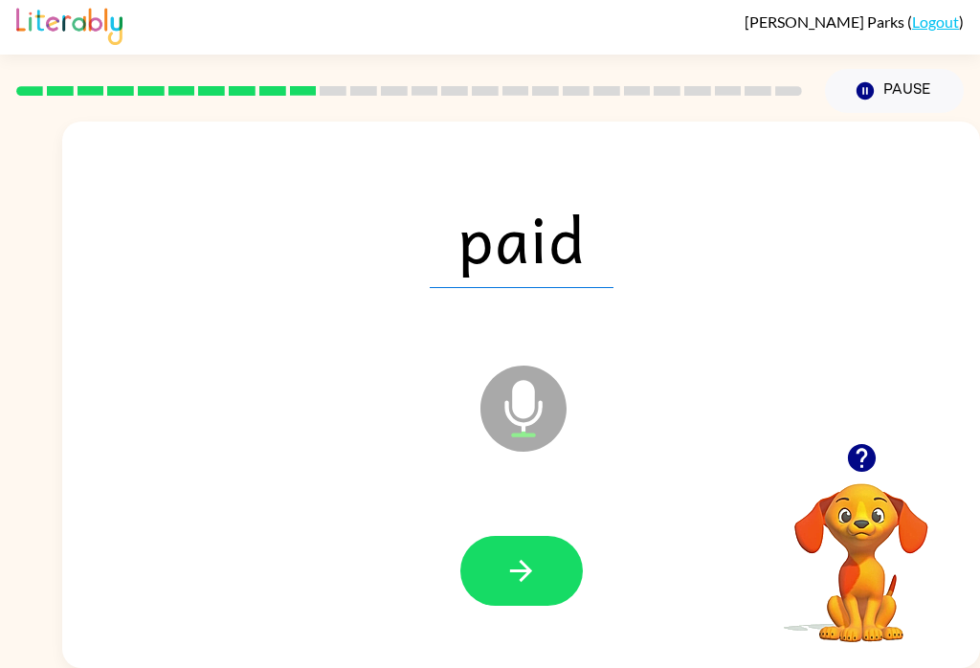
click at [500, 543] on button "button" at bounding box center [521, 571] width 122 height 70
click at [476, 575] on button "button" at bounding box center [521, 571] width 122 height 70
click at [455, 564] on div at bounding box center [520, 571] width 879 height 157
click at [492, 536] on button "button" at bounding box center [521, 571] width 122 height 70
click at [495, 549] on button "button" at bounding box center [521, 571] width 122 height 70
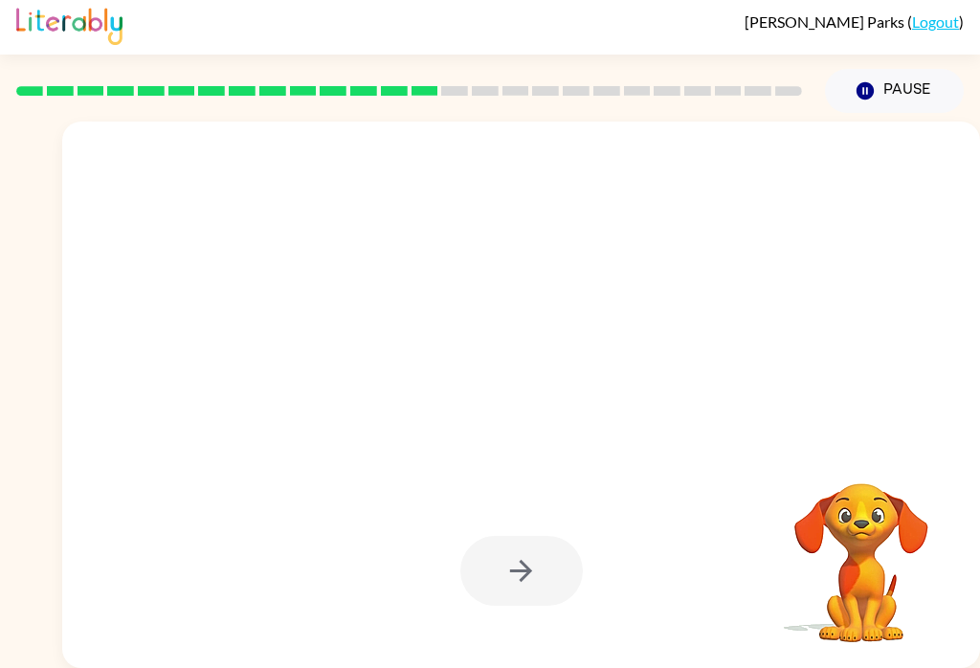
click at [471, 574] on div at bounding box center [521, 571] width 122 height 70
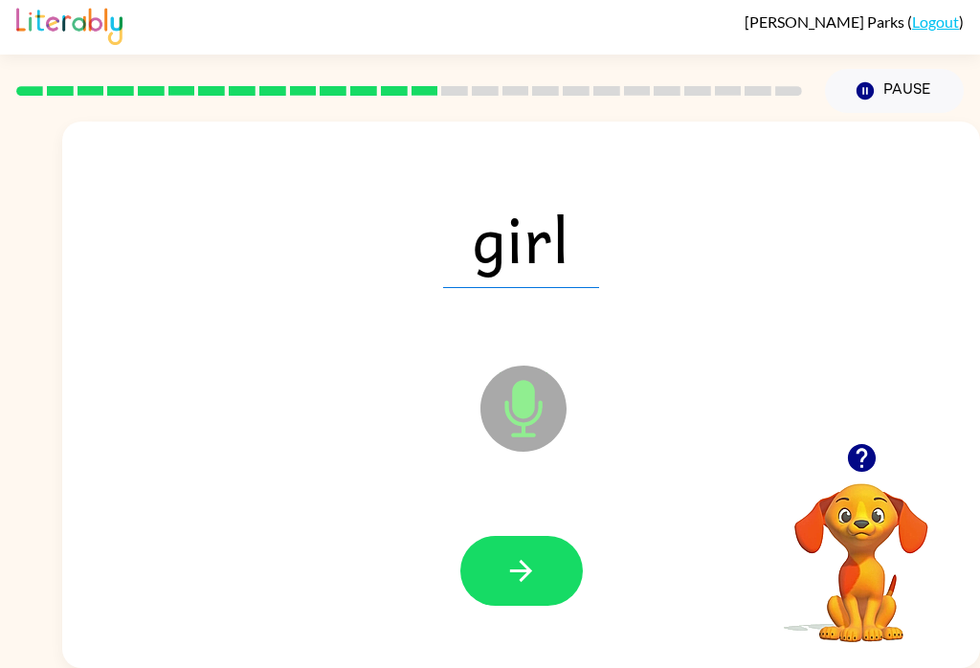
click at [497, 536] on button "button" at bounding box center [521, 571] width 122 height 70
click at [519, 554] on icon "button" at bounding box center [520, 570] width 33 height 33
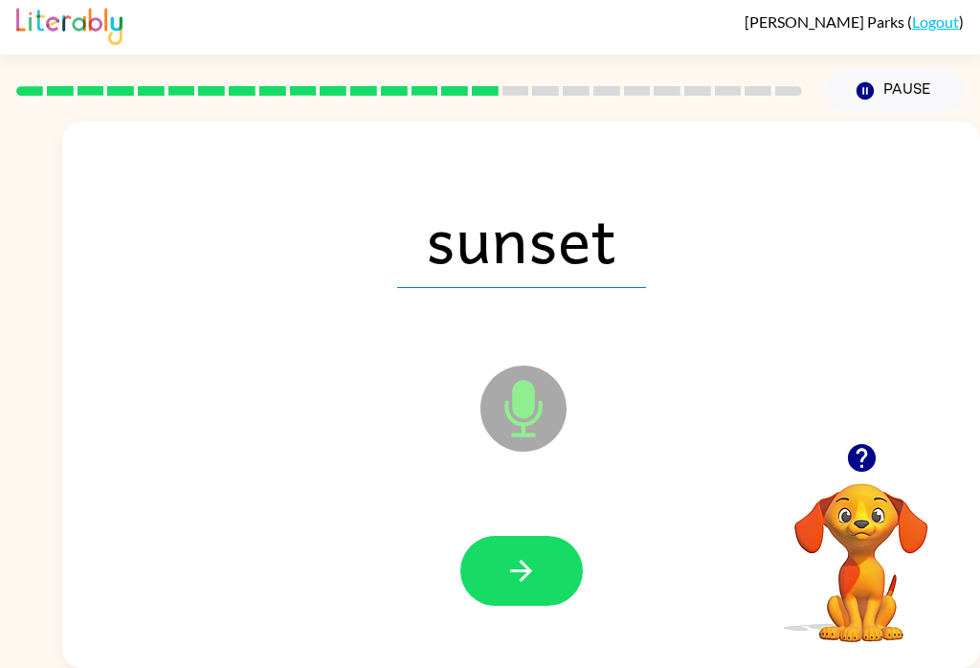
click at [483, 536] on button "button" at bounding box center [521, 571] width 122 height 70
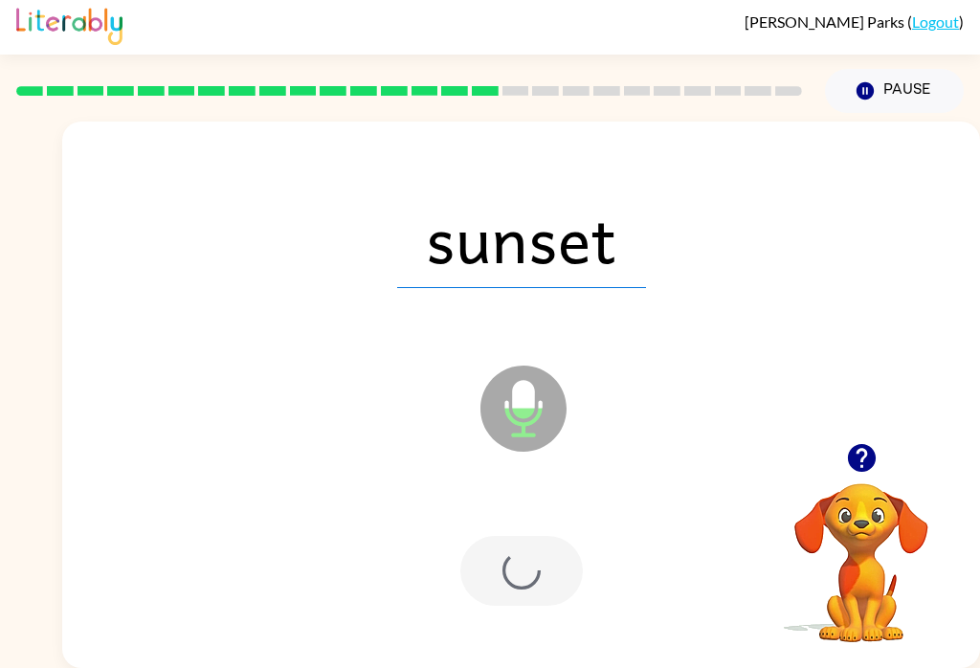
click at [532, 541] on div at bounding box center [521, 571] width 122 height 70
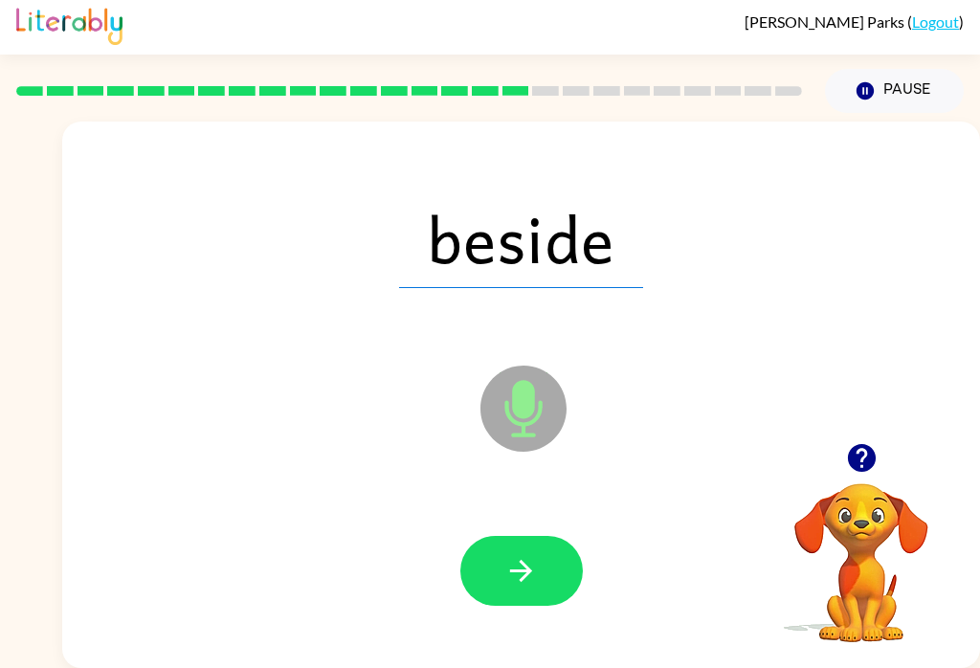
click at [524, 554] on icon "button" at bounding box center [520, 570] width 33 height 33
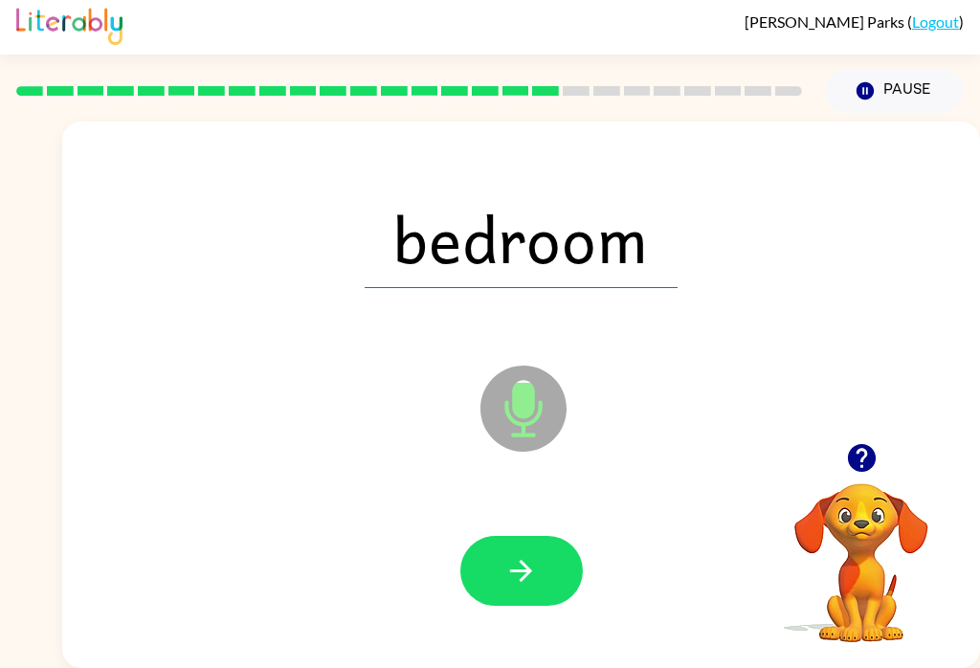
click at [507, 580] on button "button" at bounding box center [521, 571] width 122 height 70
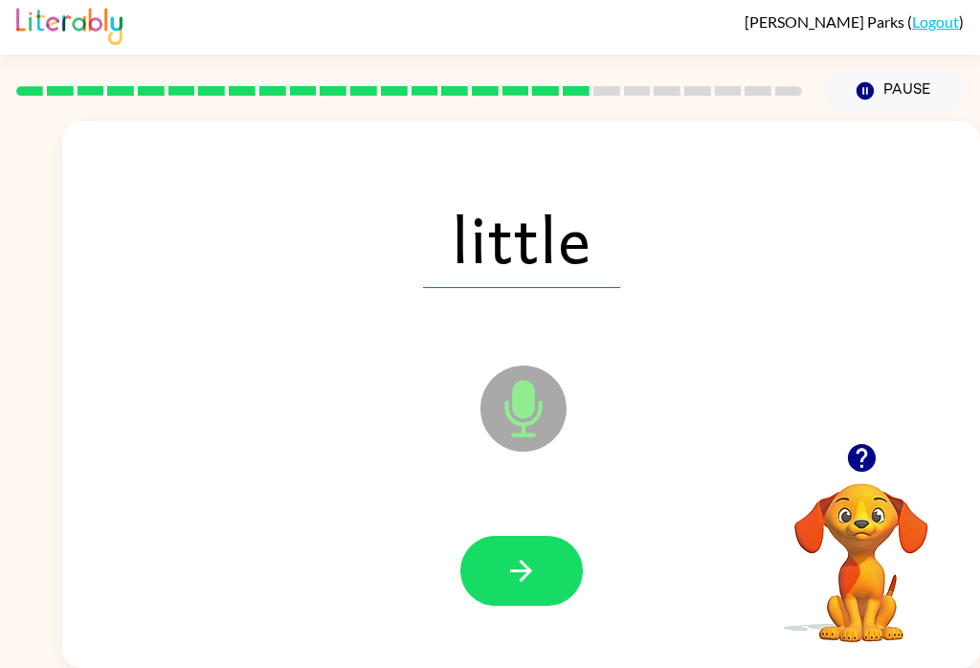
click at [506, 559] on icon "button" at bounding box center [520, 570] width 33 height 33
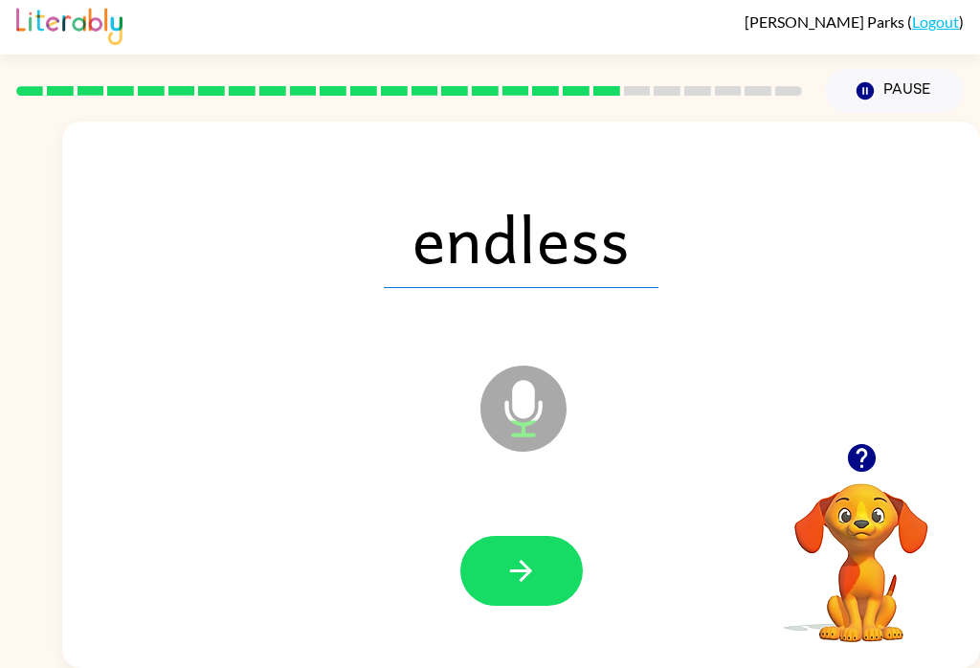
click at [505, 554] on icon "button" at bounding box center [520, 570] width 33 height 33
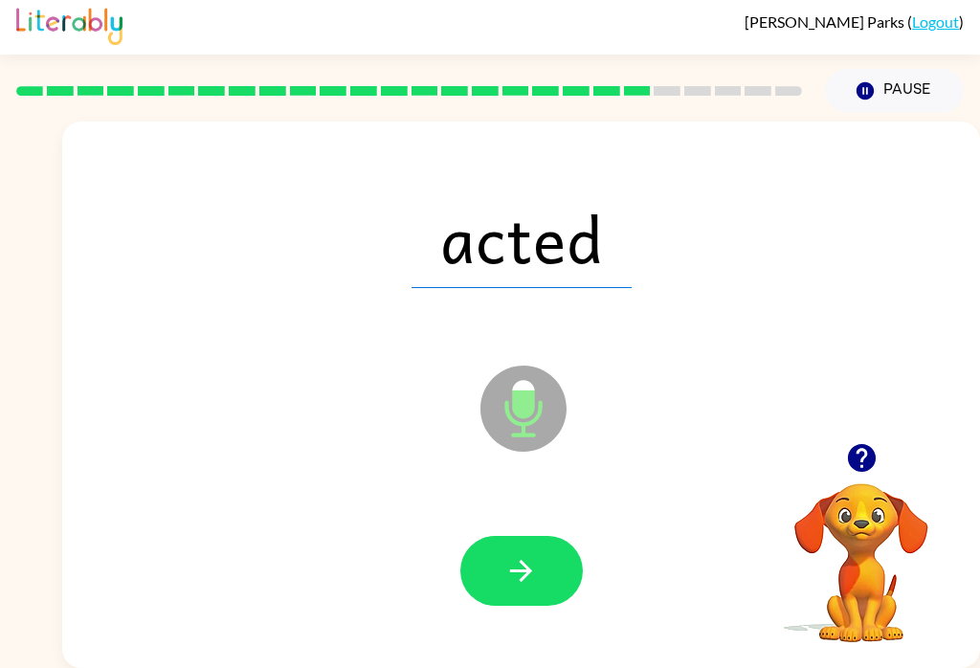
click at [485, 593] on div at bounding box center [520, 571] width 879 height 157
click at [499, 545] on button "button" at bounding box center [521, 571] width 122 height 70
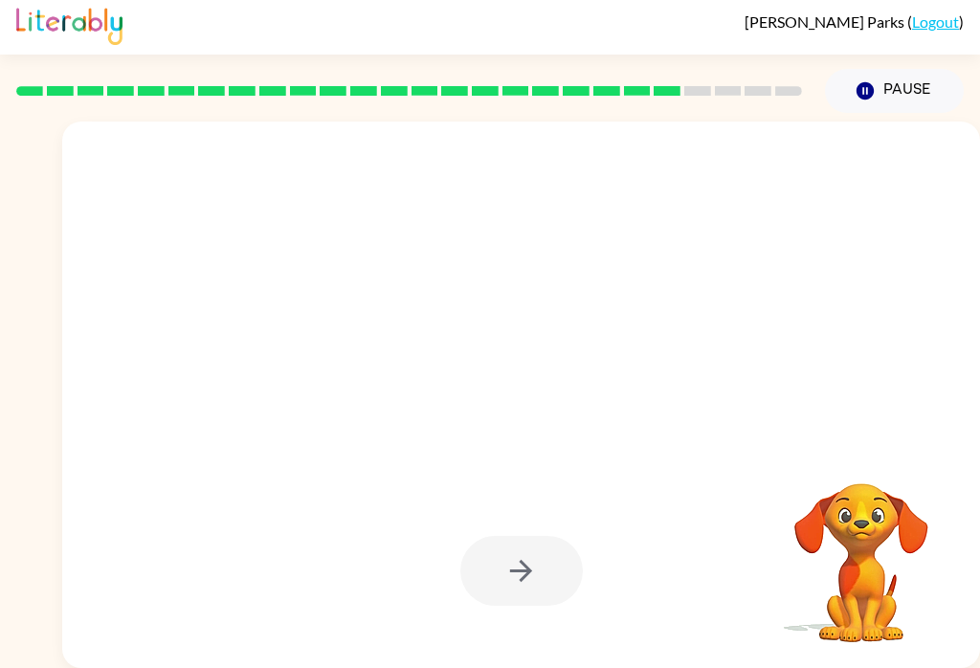
click at [501, 540] on div at bounding box center [521, 571] width 122 height 70
click at [500, 562] on div at bounding box center [521, 571] width 122 height 70
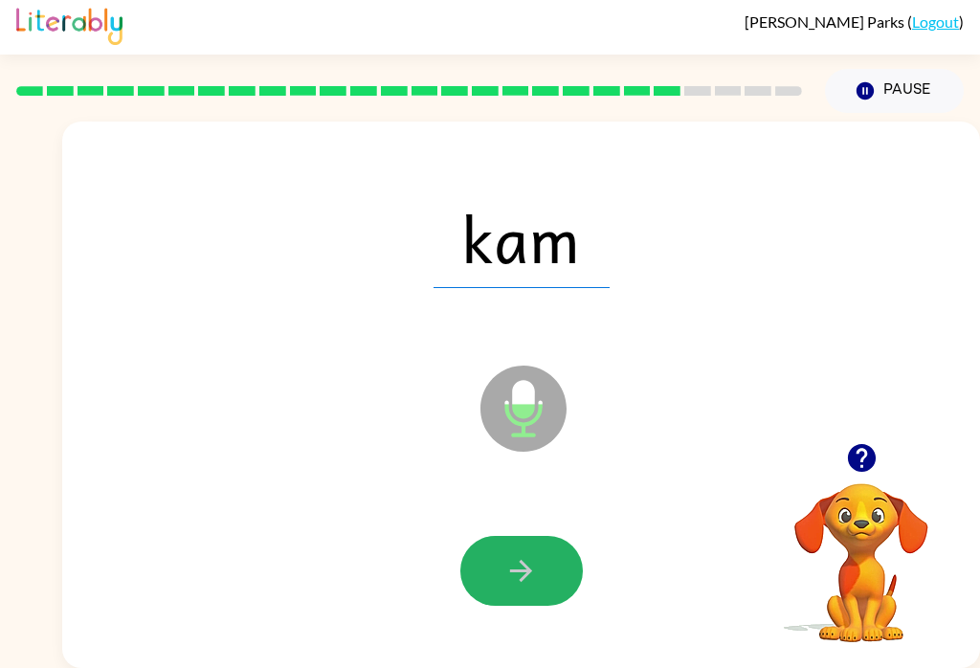
click at [548, 562] on button "button" at bounding box center [521, 571] width 122 height 70
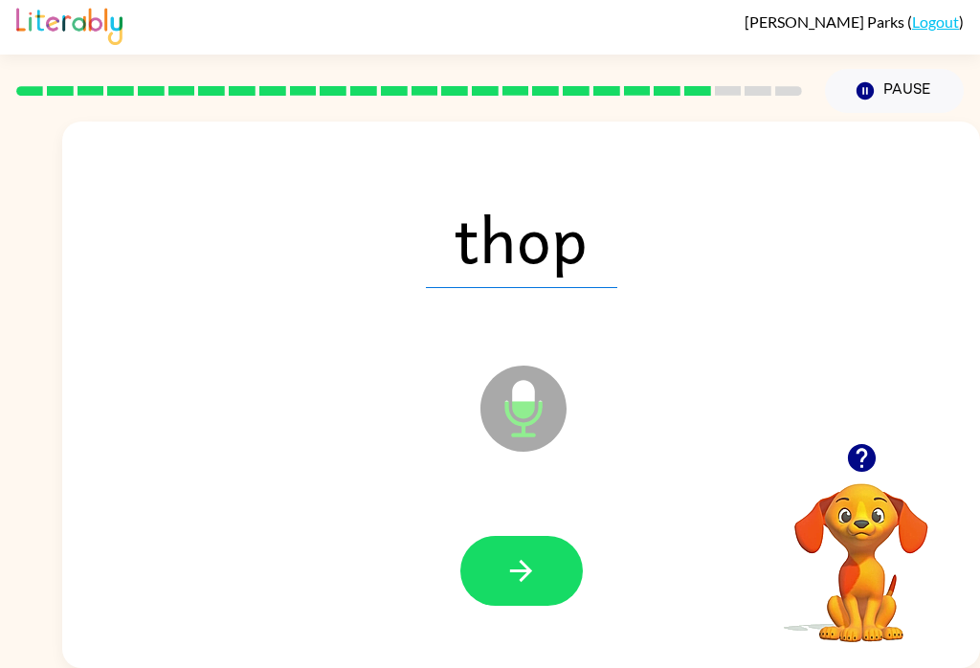
click at [489, 555] on button "button" at bounding box center [521, 571] width 122 height 70
click at [508, 560] on icon "button" at bounding box center [520, 570] width 33 height 33
click at [503, 549] on button "button" at bounding box center [521, 571] width 122 height 70
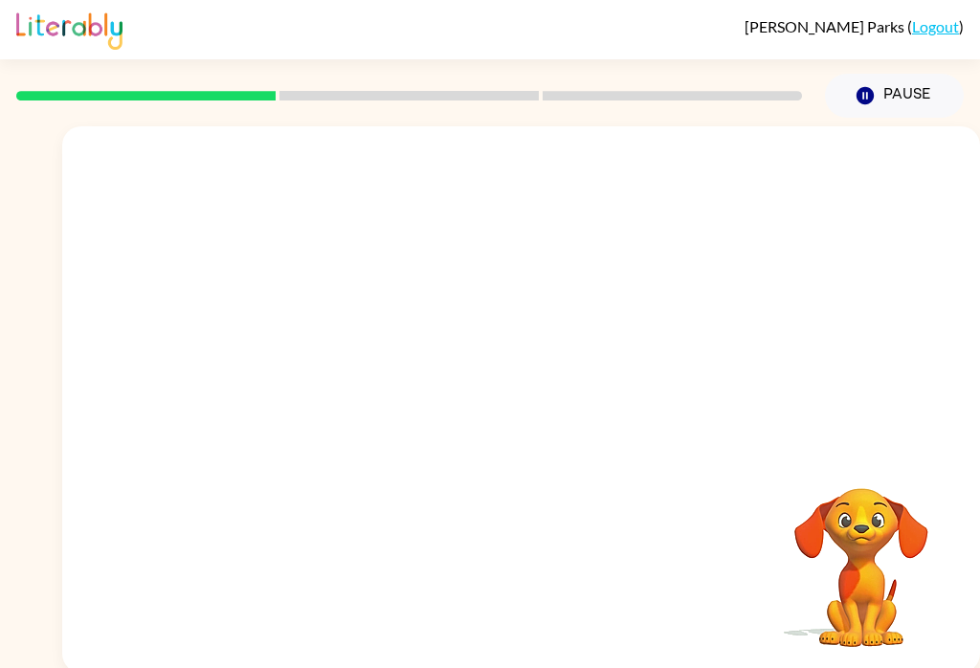
scroll to position [30, 0]
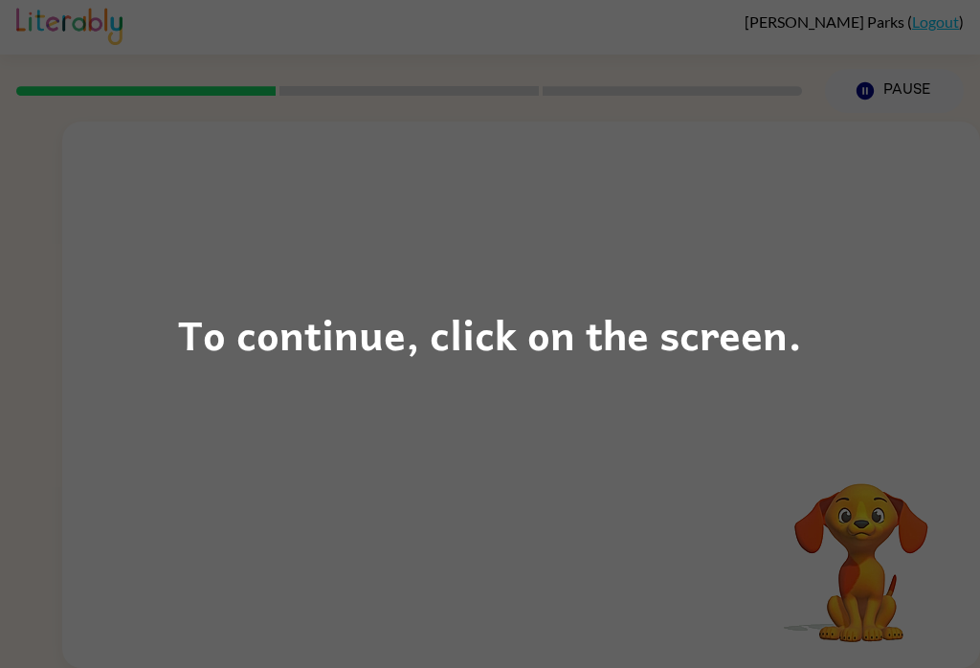
click at [425, 445] on div "To continue, click on the screen." at bounding box center [490, 334] width 980 height 668
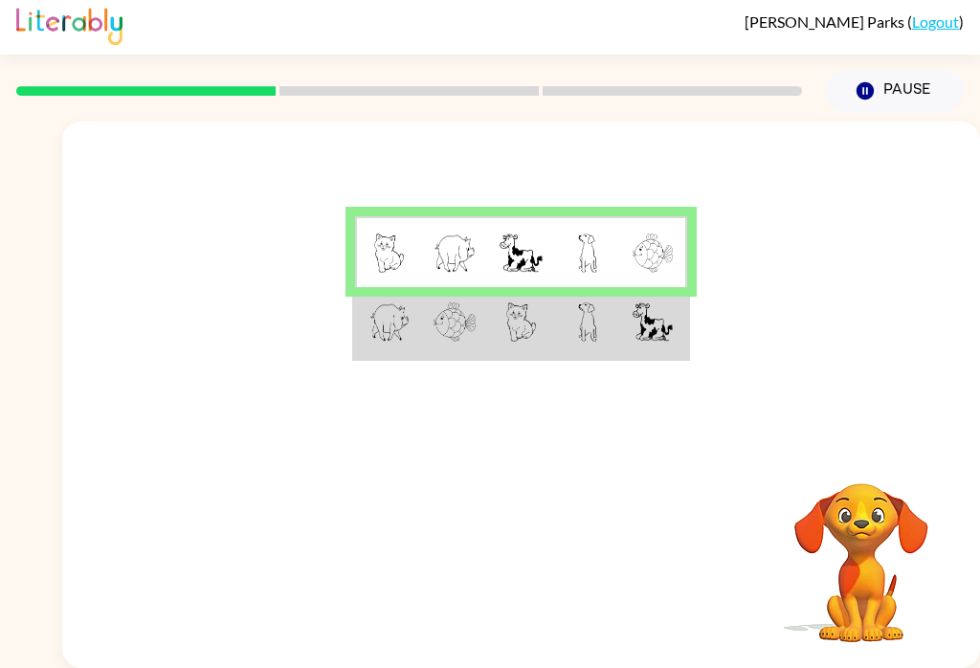
click at [405, 302] on img at bounding box center [389, 321] width 41 height 39
click at [399, 302] on img at bounding box center [389, 321] width 41 height 39
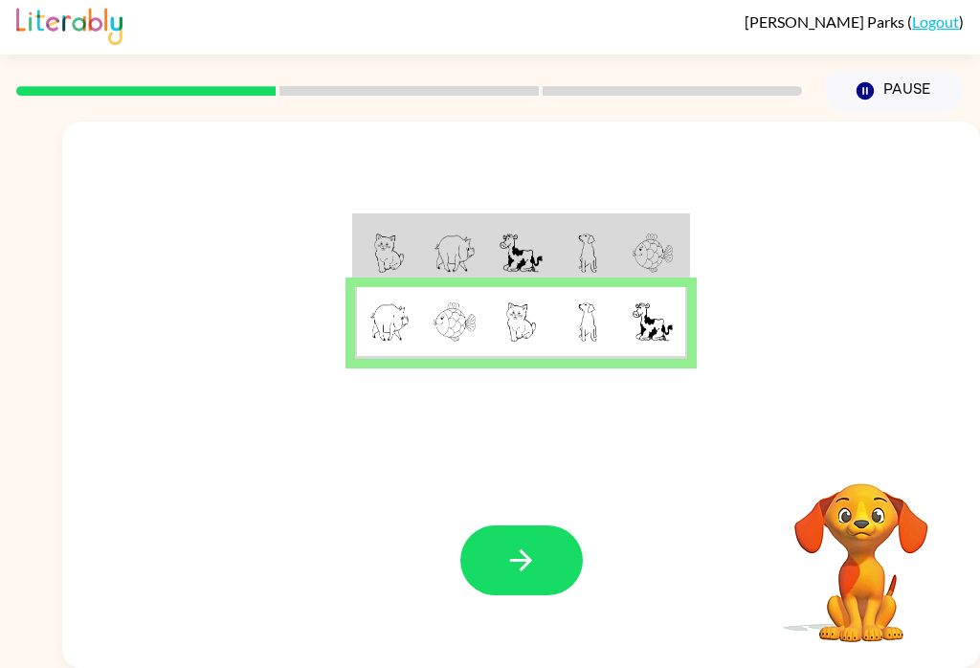
click at [556, 545] on button "button" at bounding box center [521, 560] width 122 height 70
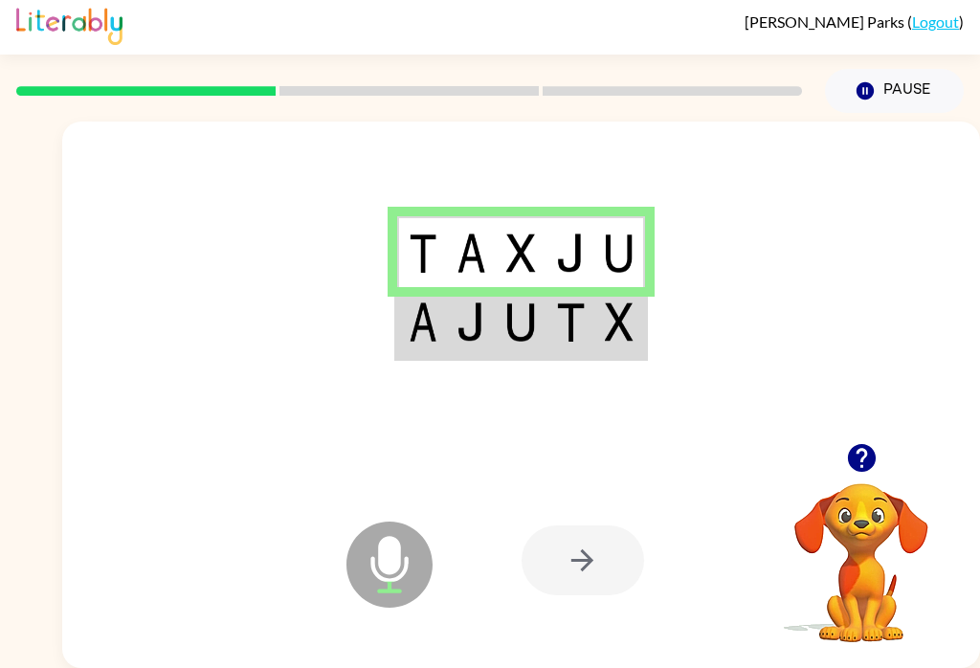
click at [430, 314] on img at bounding box center [423, 321] width 29 height 39
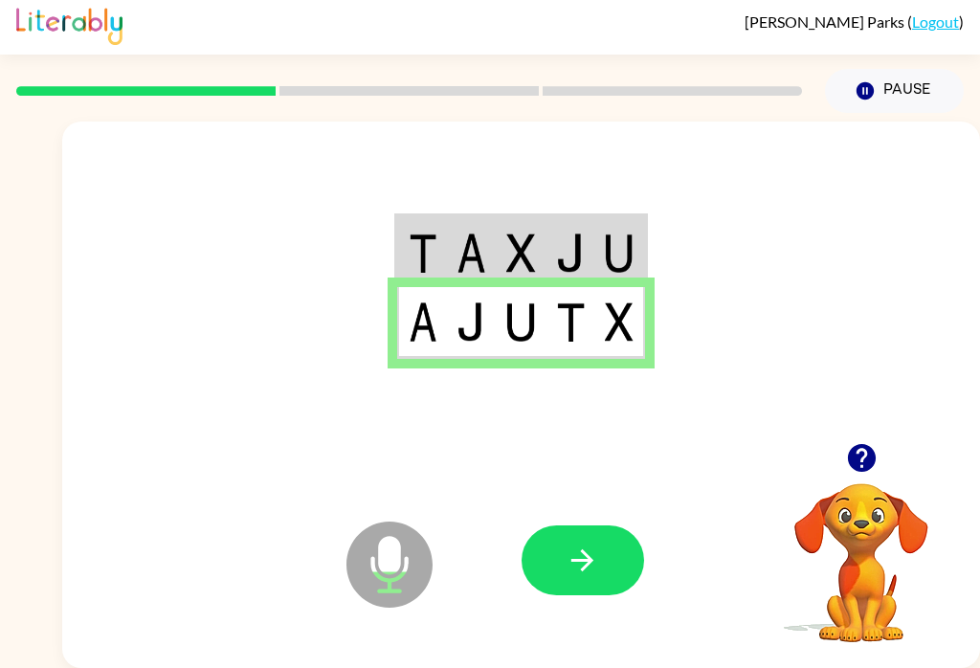
click at [599, 533] on button "button" at bounding box center [583, 560] width 122 height 70
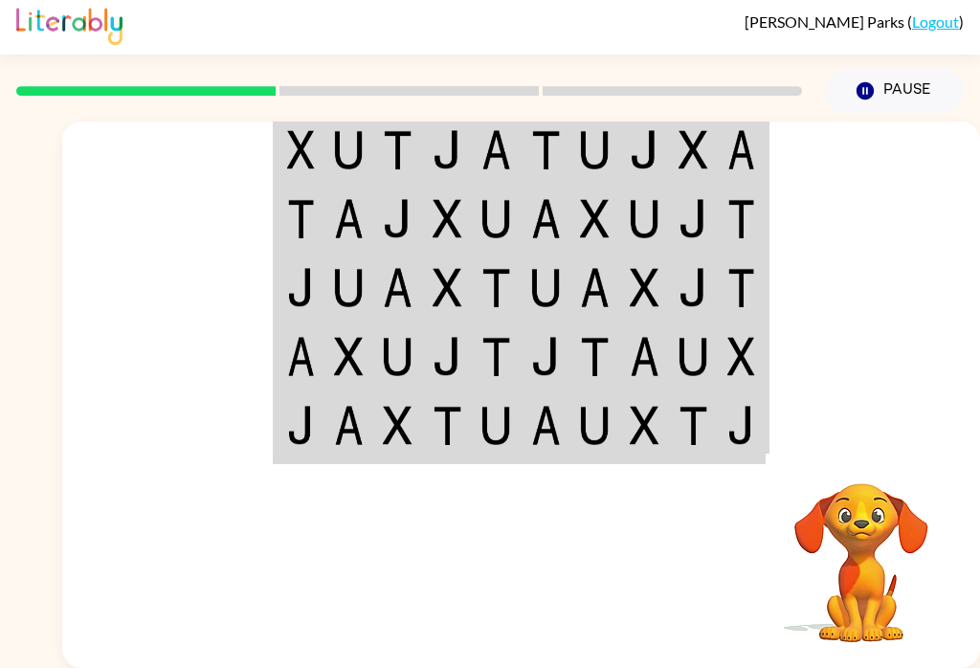
click at [301, 130] on img at bounding box center [301, 149] width 28 height 39
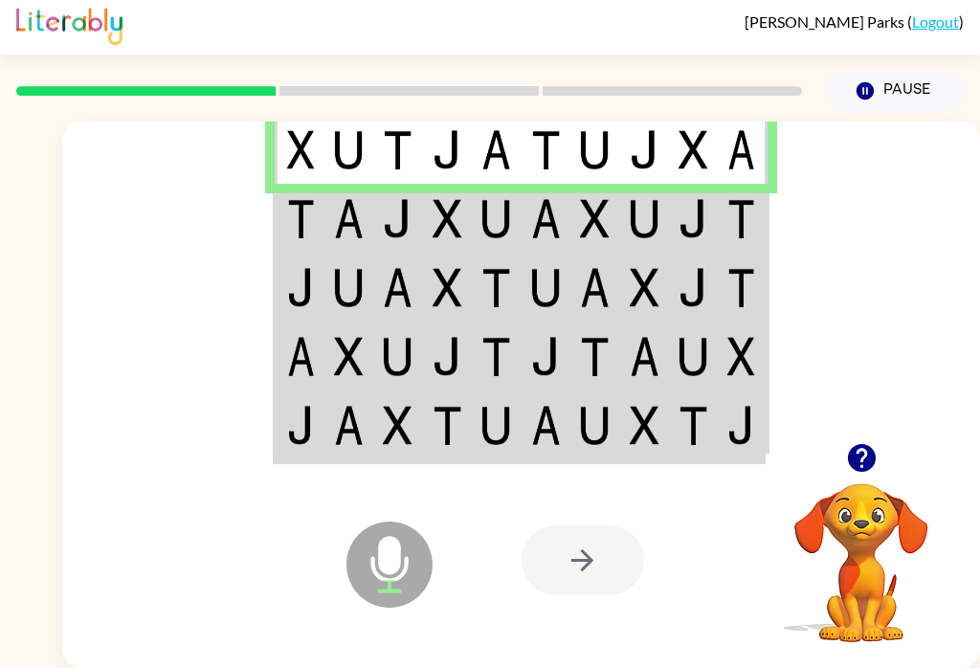
click at [448, 199] on img at bounding box center [448, 218] width 30 height 39
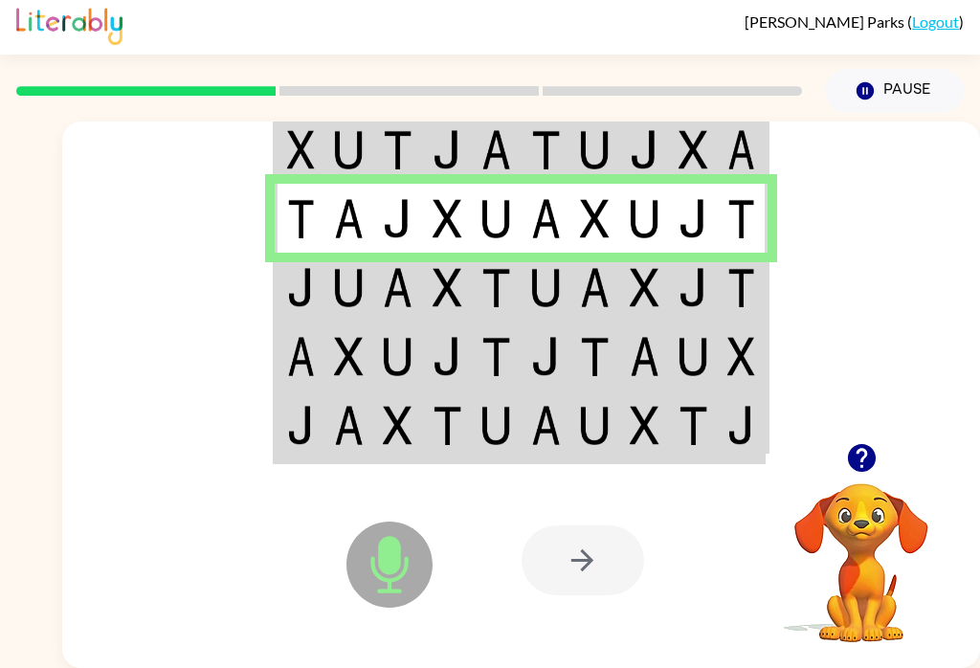
click at [491, 202] on img at bounding box center [496, 218] width 30 height 39
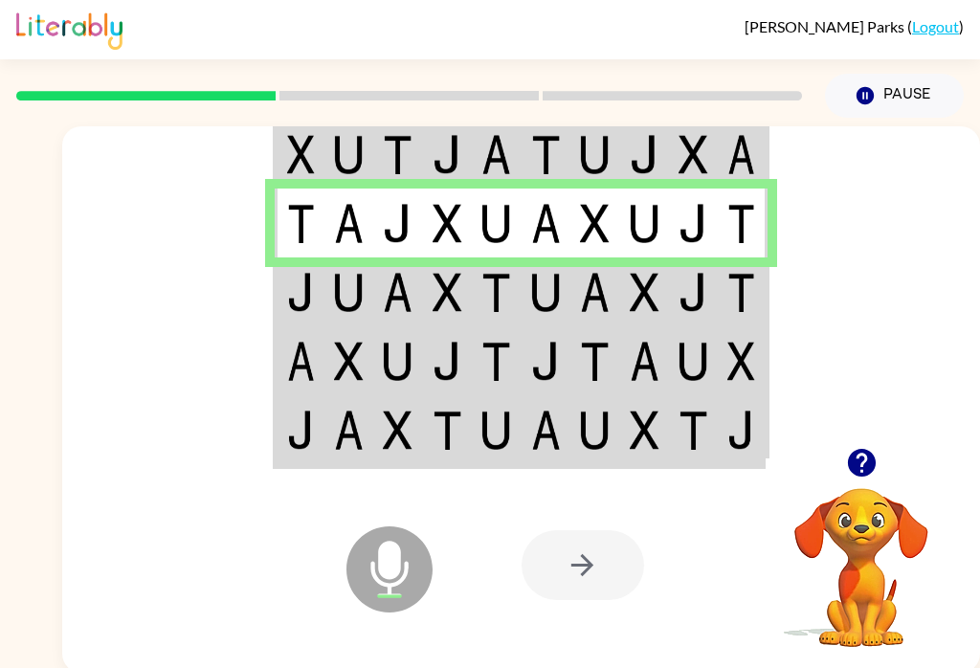
click at [736, 294] on img at bounding box center [741, 292] width 28 height 39
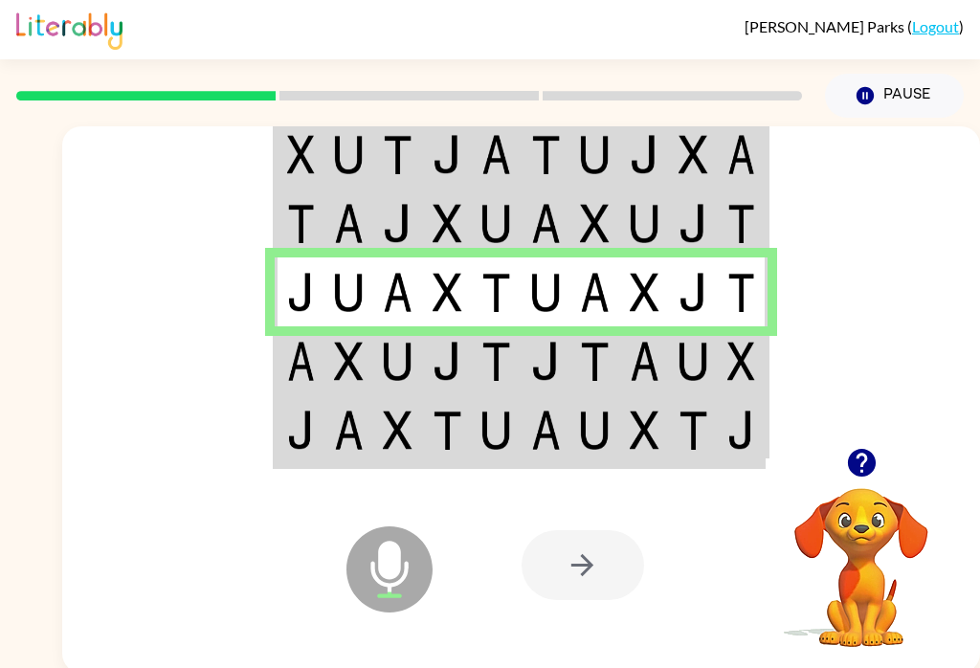
click at [745, 296] on img at bounding box center [741, 292] width 28 height 39
click at [457, 379] on img at bounding box center [448, 361] width 30 height 39
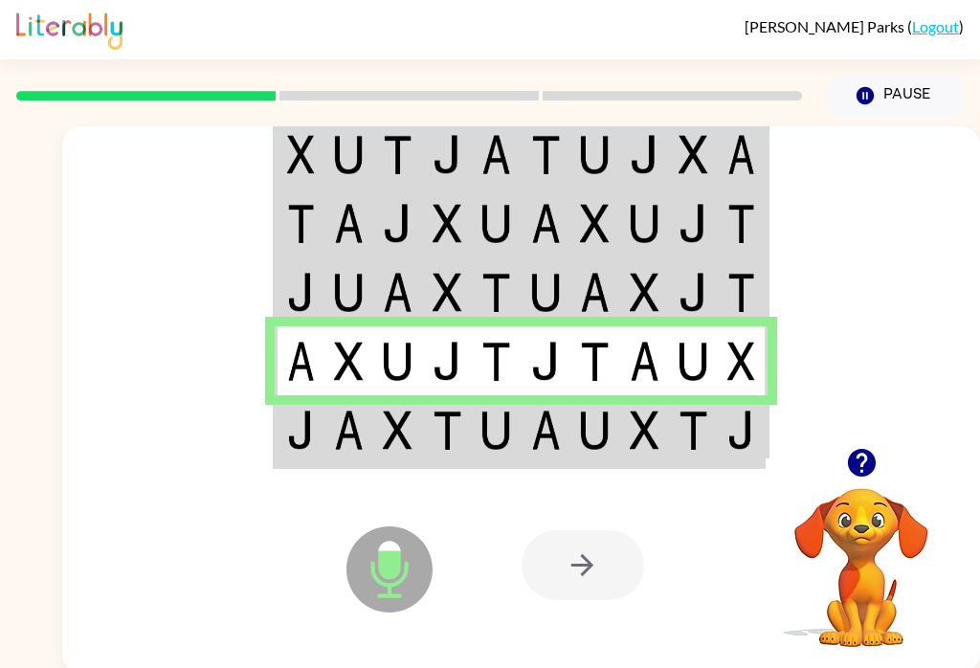
scroll to position [1, 0]
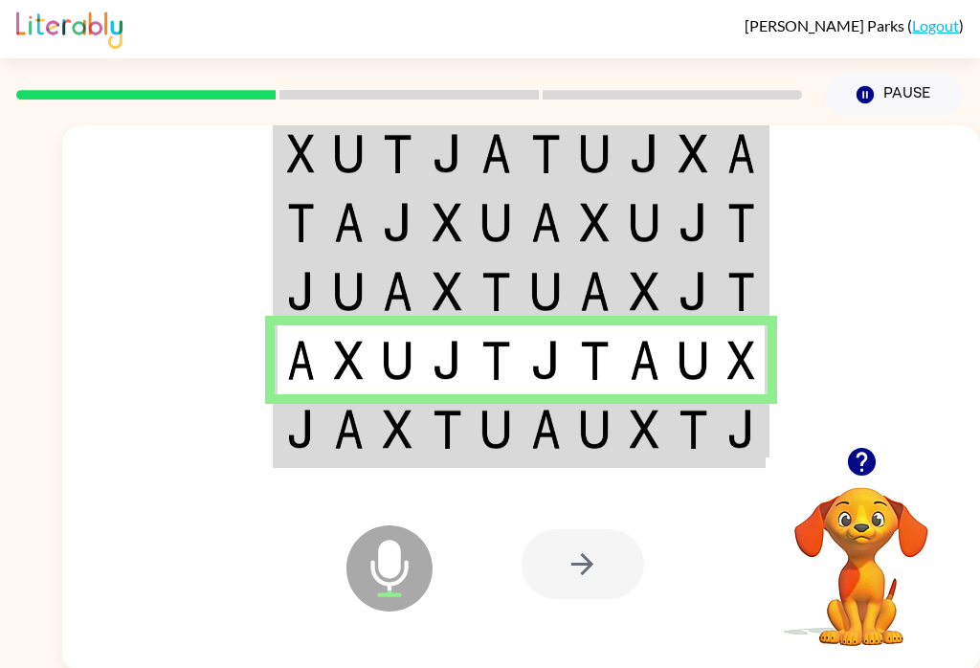
click at [659, 465] on td at bounding box center [643, 430] width 49 height 72
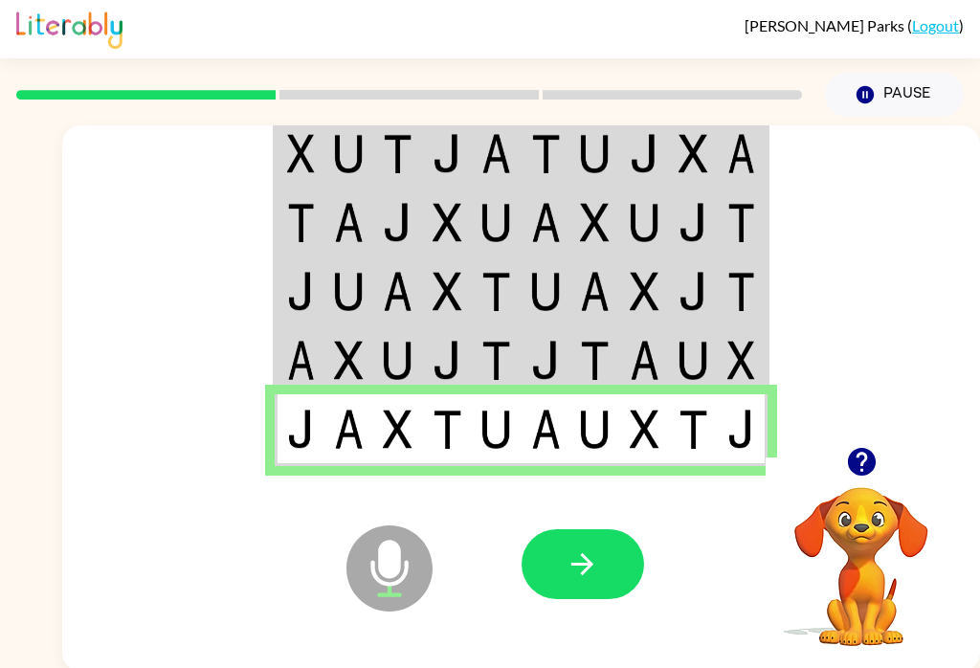
click at [675, 433] on td at bounding box center [693, 430] width 49 height 72
click at [587, 590] on button "button" at bounding box center [583, 564] width 122 height 70
click at [586, 590] on div at bounding box center [583, 564] width 122 height 70
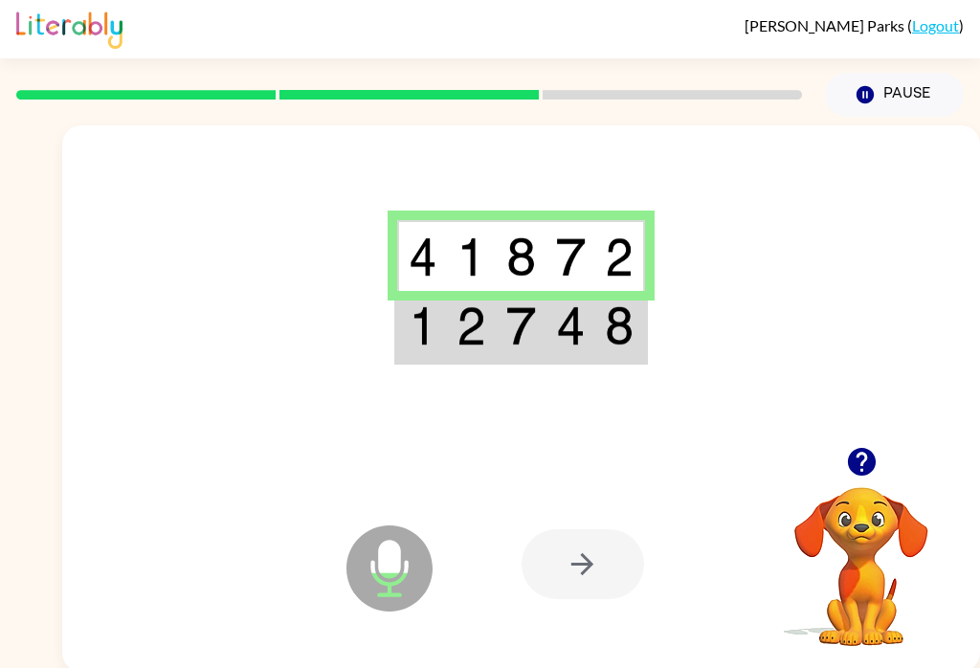
click at [485, 337] on img at bounding box center [471, 325] width 30 height 39
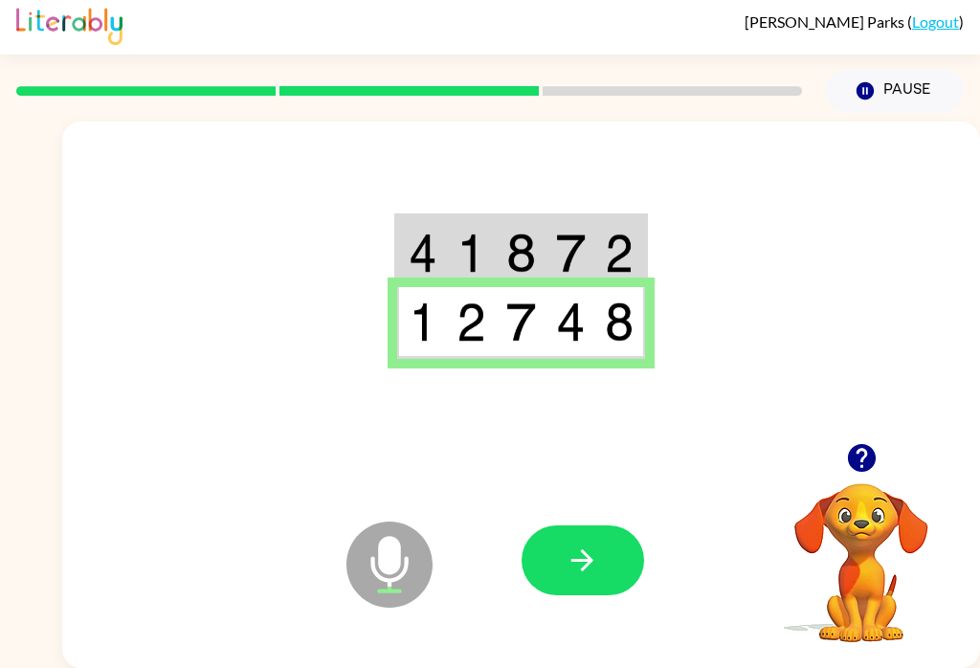
scroll to position [30, 0]
click at [581, 525] on button "button" at bounding box center [583, 560] width 122 height 70
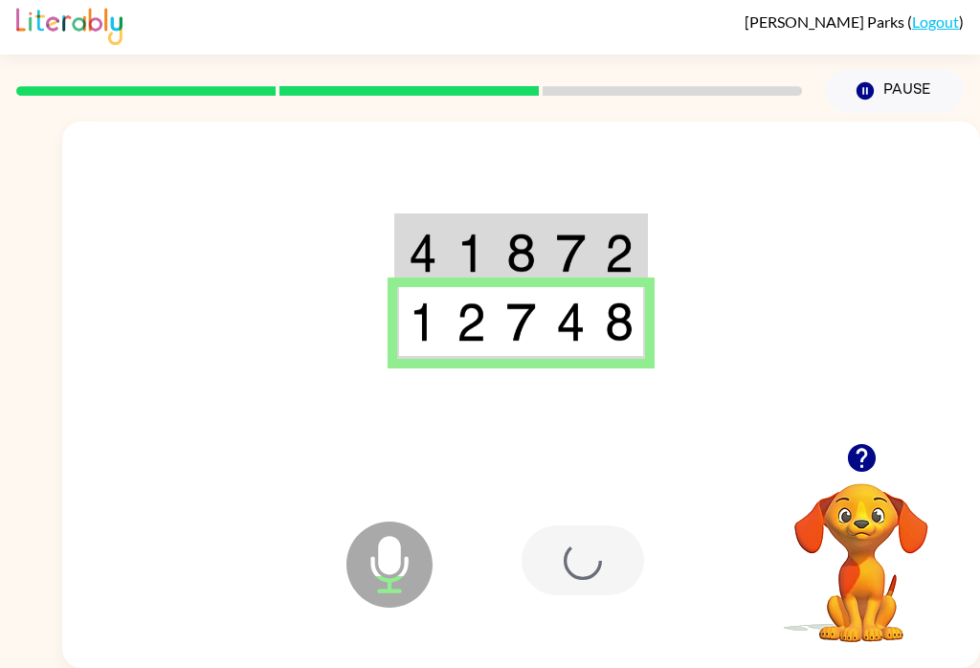
click at [580, 504] on div at bounding box center [656, 560] width 268 height 215
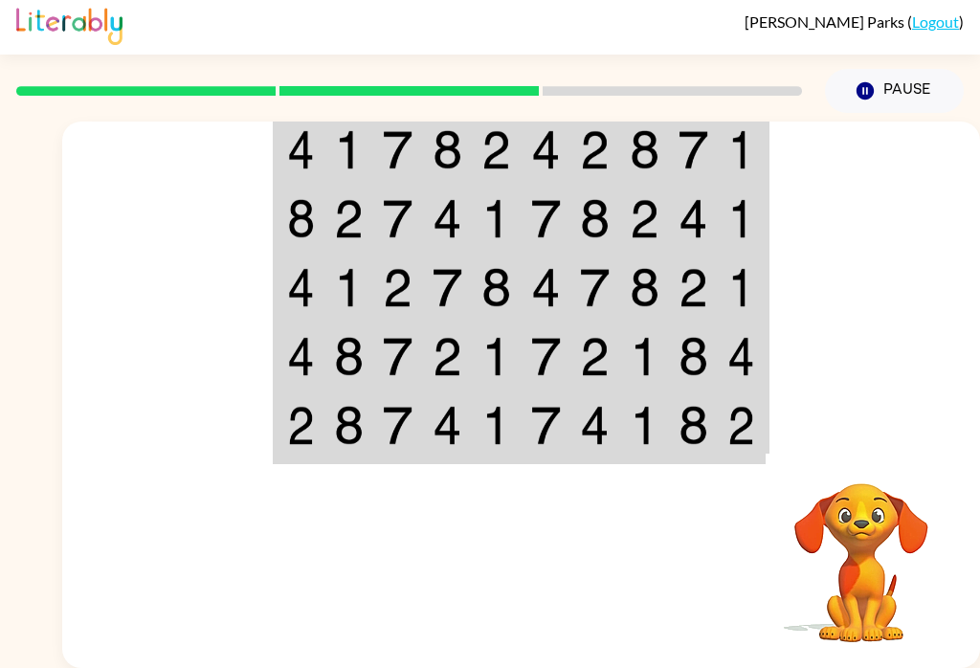
click at [532, 200] on img at bounding box center [546, 218] width 30 height 39
click at [529, 196] on td at bounding box center [546, 218] width 49 height 69
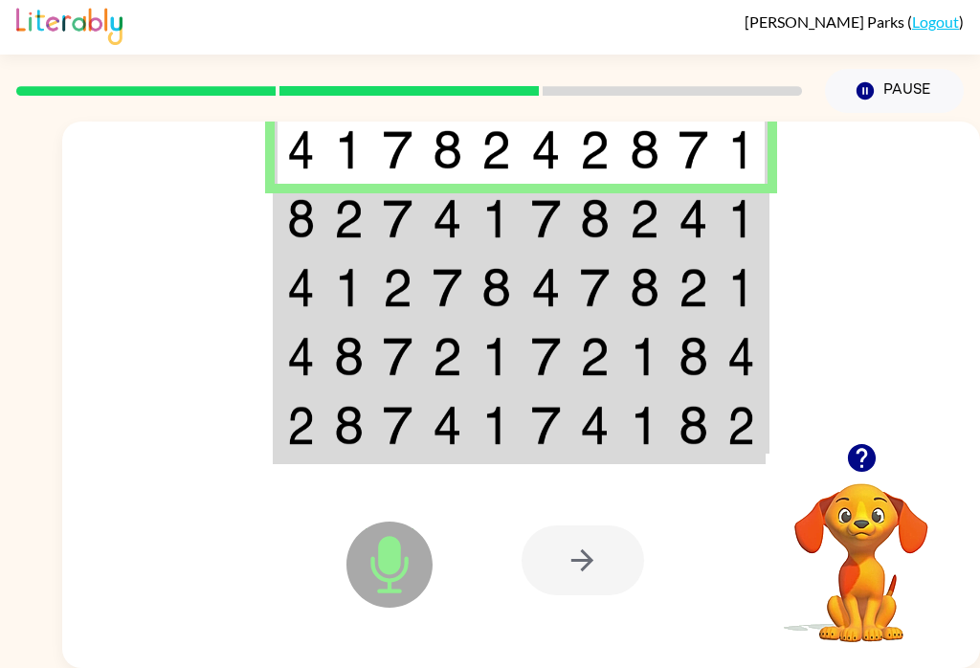
click at [537, 199] on img at bounding box center [546, 218] width 30 height 39
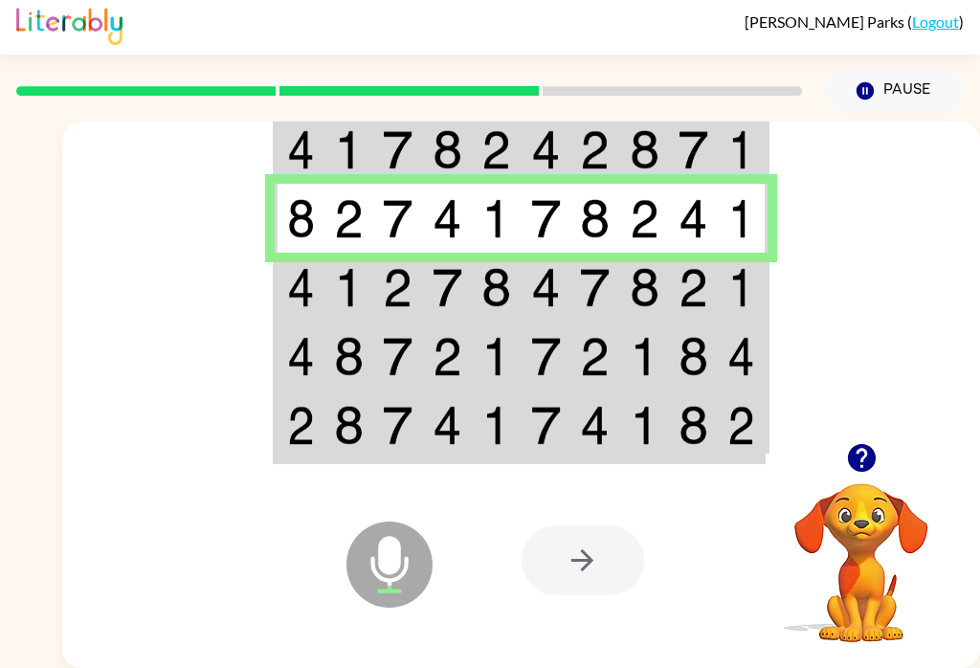
click at [558, 268] on img at bounding box center [546, 287] width 30 height 39
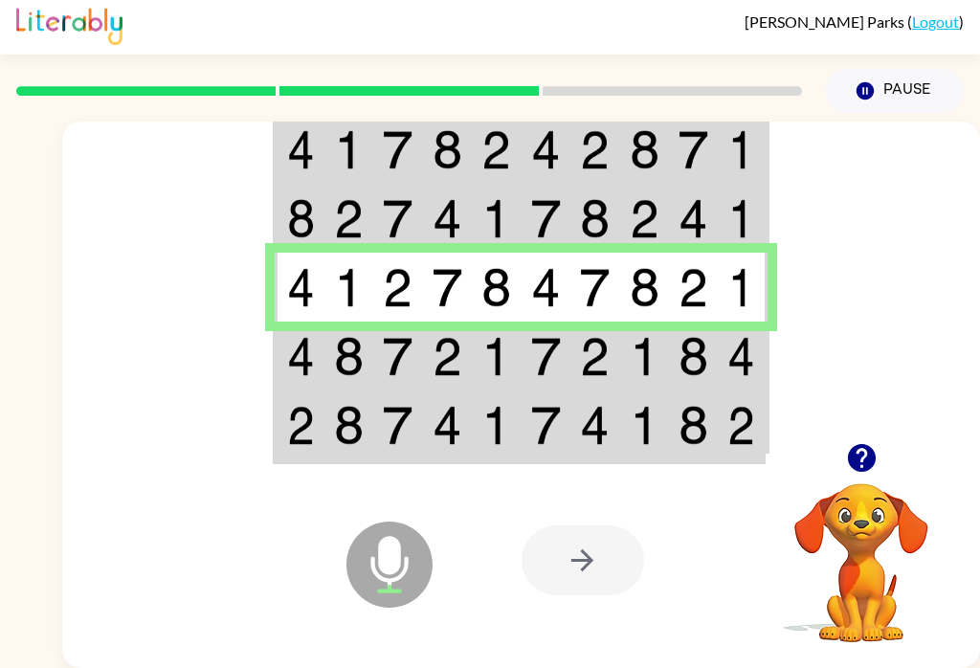
click at [615, 322] on td at bounding box center [594, 356] width 49 height 69
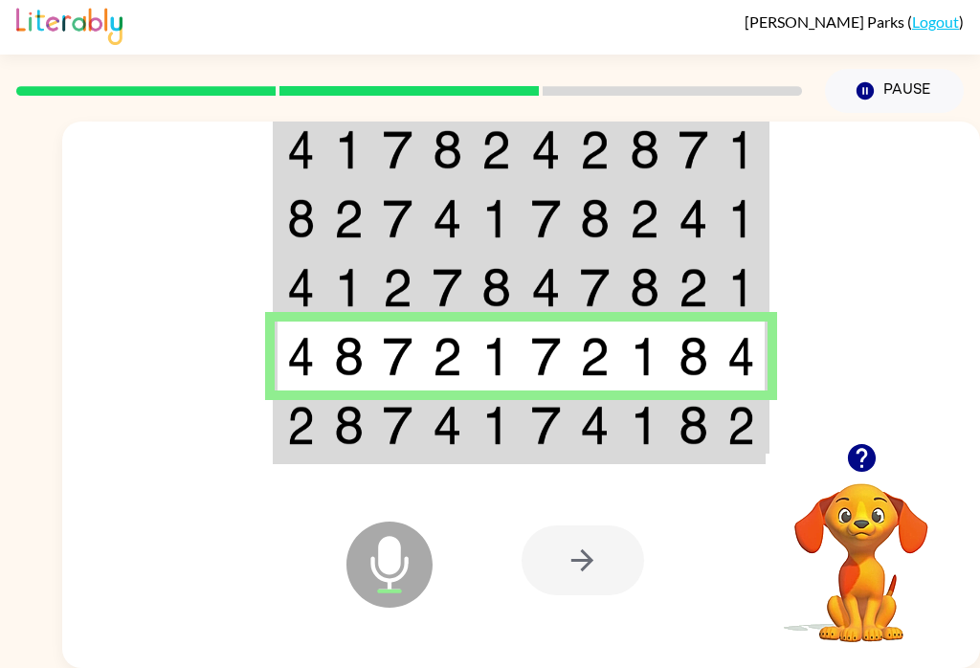
click at [655, 406] on img at bounding box center [645, 425] width 30 height 39
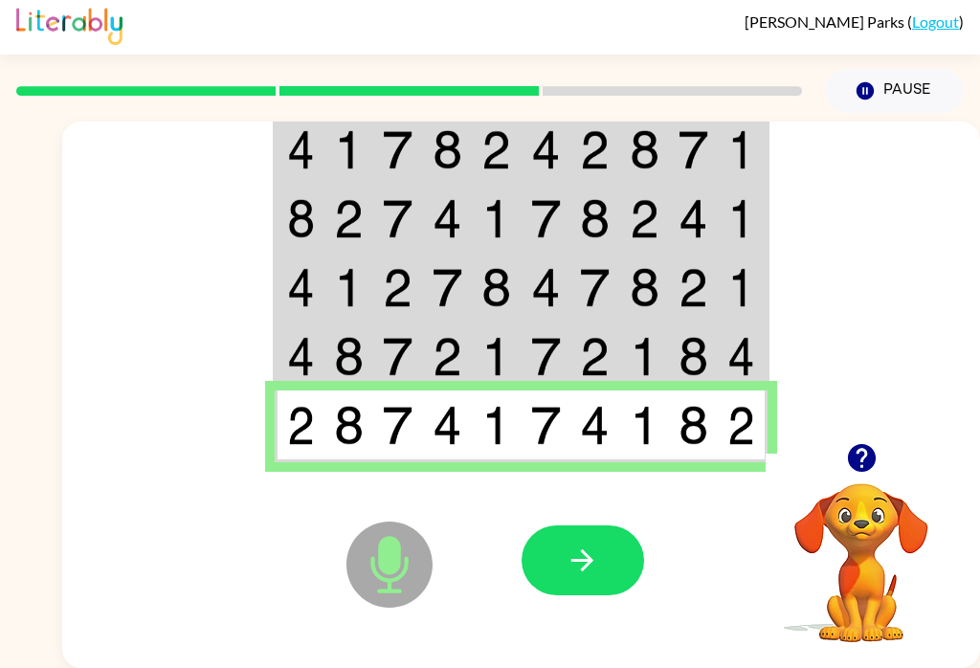
click at [581, 568] on button "button" at bounding box center [583, 560] width 122 height 70
